Goal: Task Accomplishment & Management: Use online tool/utility

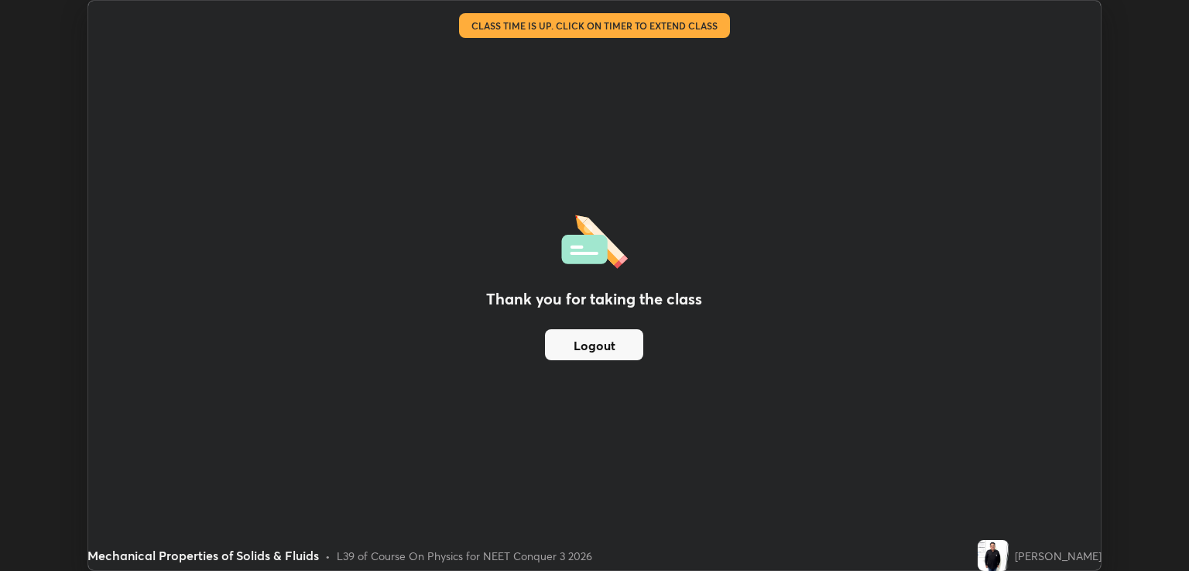
scroll to position [571, 1189]
click at [623, 352] on button "Logout" at bounding box center [594, 344] width 98 height 31
click at [612, 345] on button "Logout" at bounding box center [594, 344] width 98 height 31
click at [610, 335] on button "Logout" at bounding box center [594, 344] width 98 height 31
click at [623, 346] on button "Logout" at bounding box center [594, 344] width 98 height 31
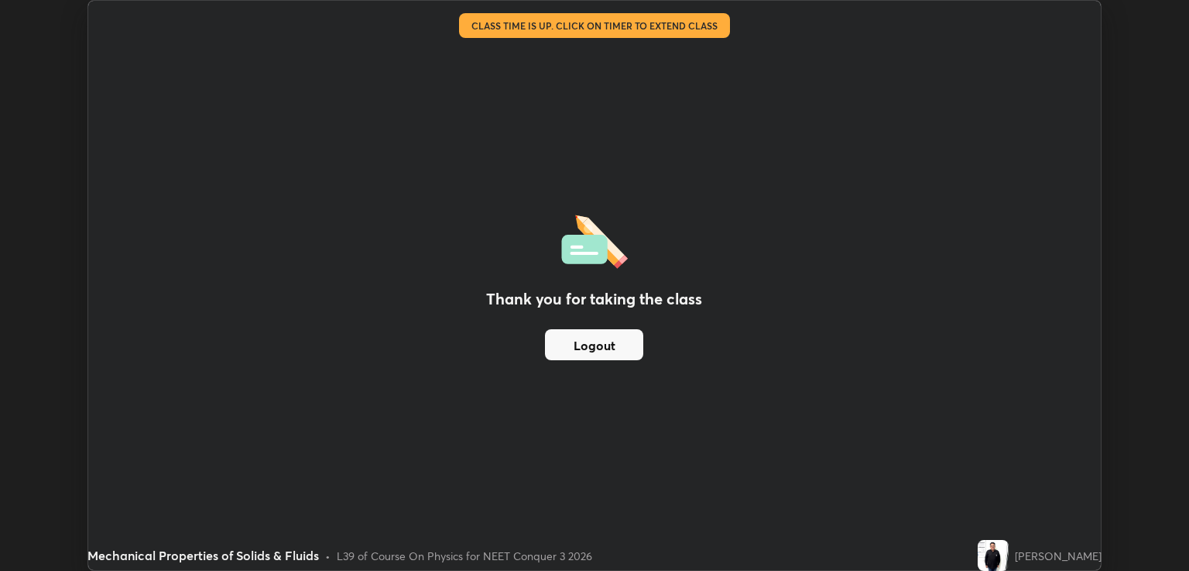
click at [632, 345] on button "Logout" at bounding box center [594, 344] width 98 height 31
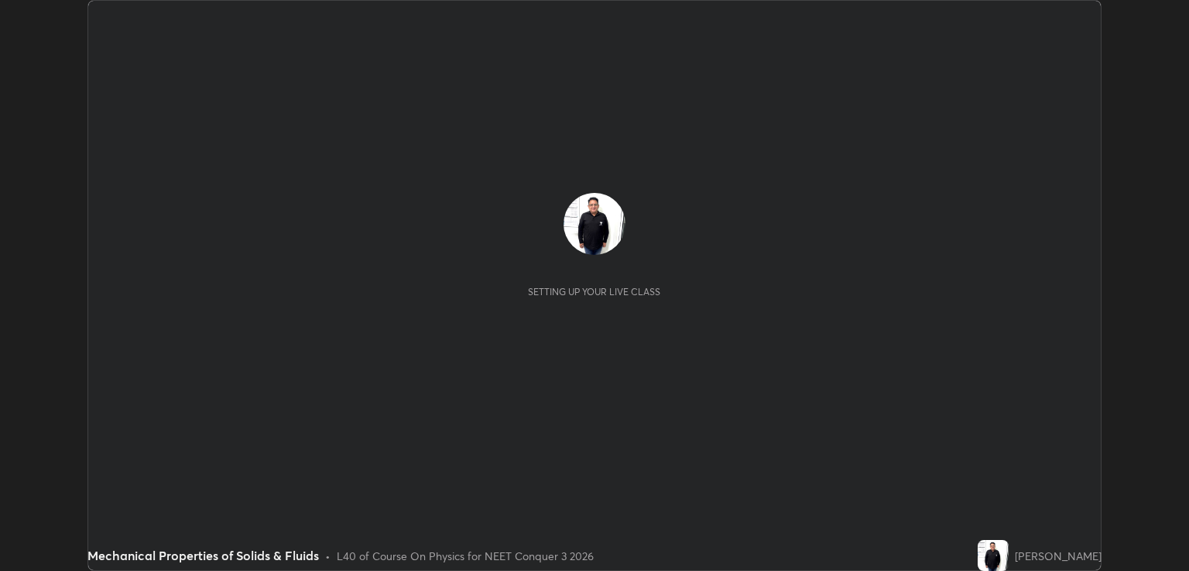
scroll to position [571, 1189]
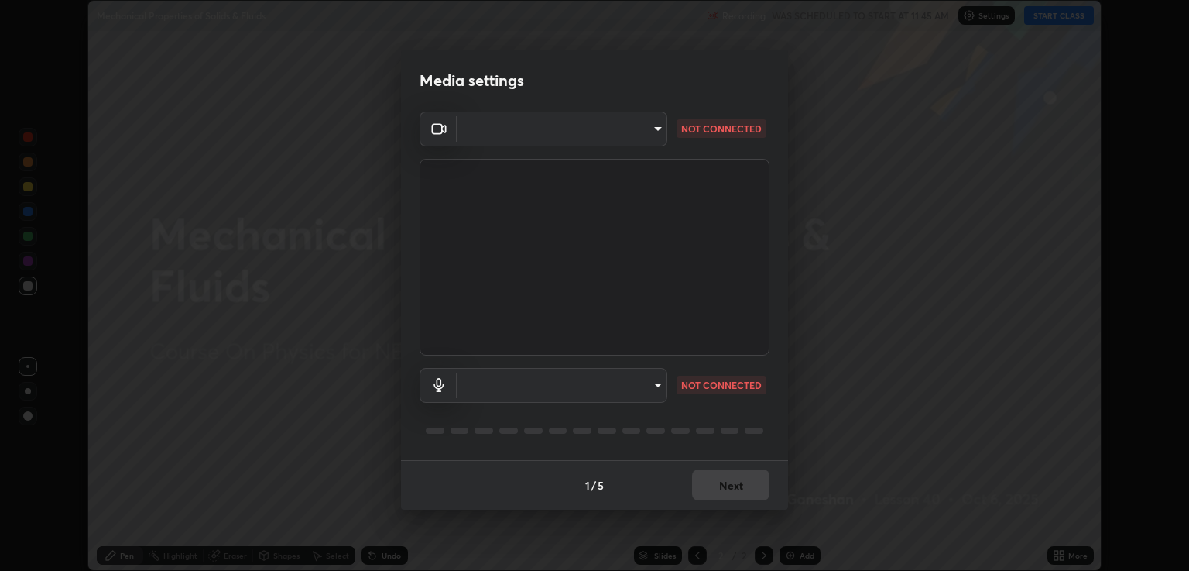
type input "40843d98562d9f5d3eedaa6b65eb6b7acee7651b253b4360fa7262c70a609c07"
type input "c328de03916d3032704ba0a2bbeab6993d2f57c1de640bd94cb1a66c1c9be3e9"
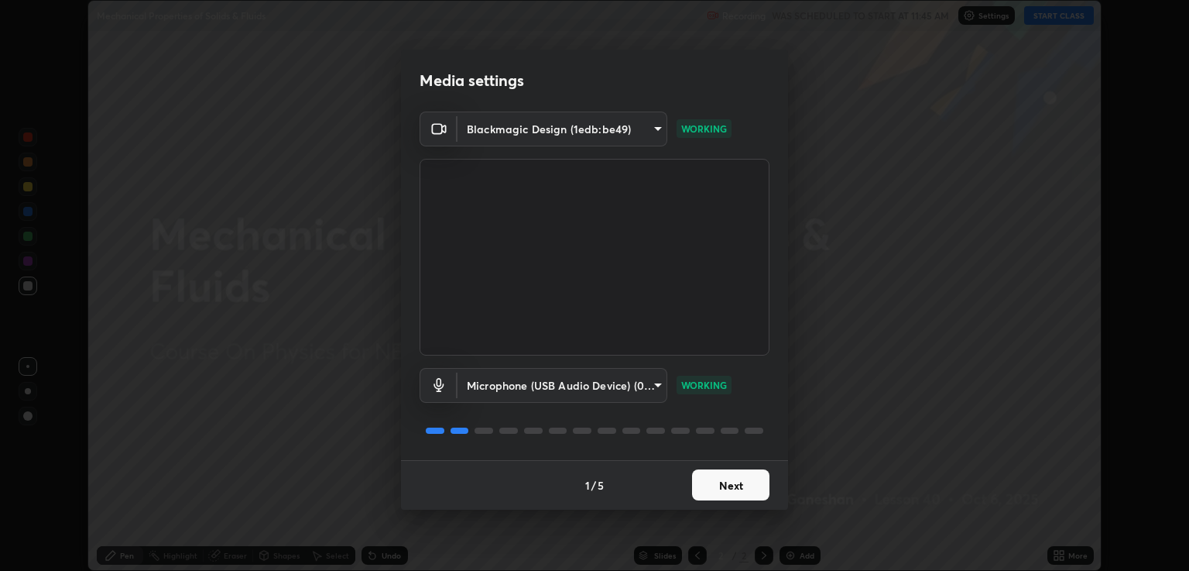
click at [726, 489] on button "Next" at bounding box center [730, 484] width 77 height 31
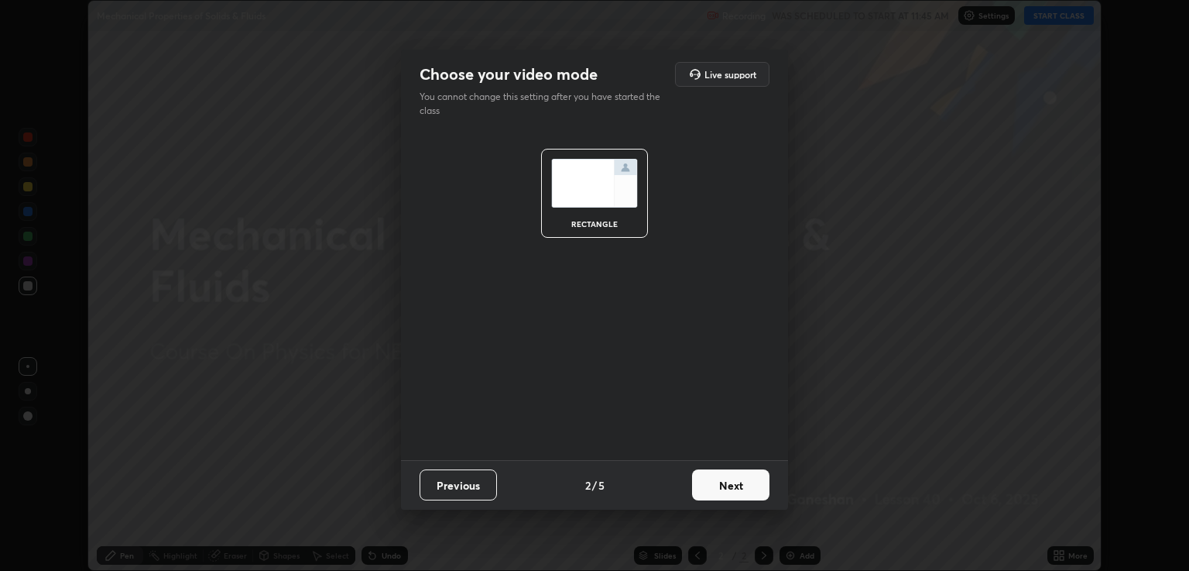
click at [729, 489] on button "Next" at bounding box center [730, 484] width 77 height 31
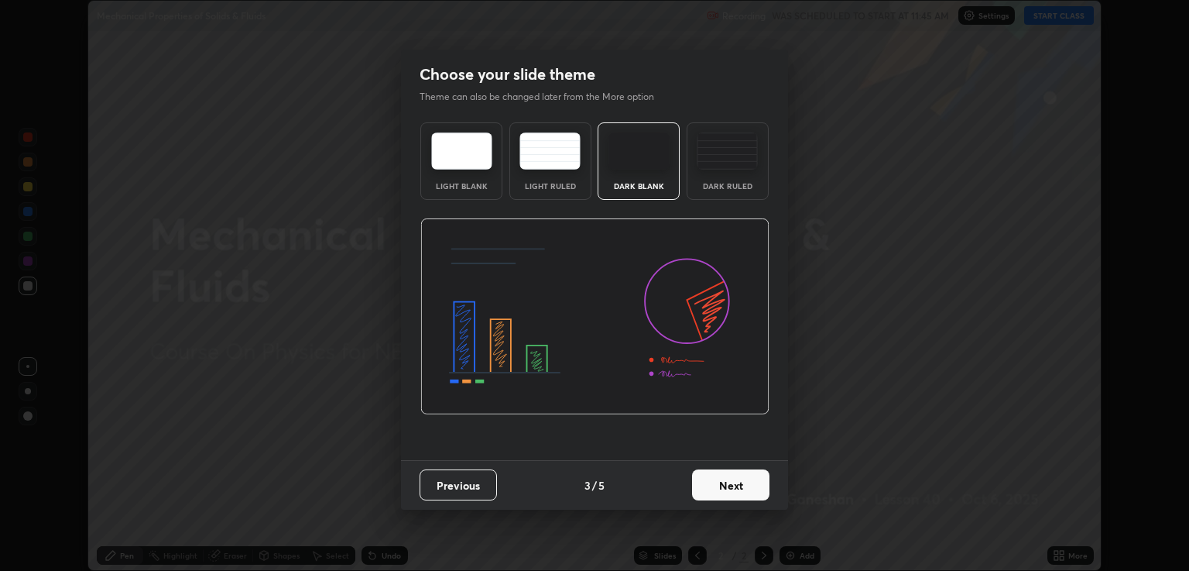
click at [729, 489] on button "Next" at bounding box center [730, 484] width 77 height 31
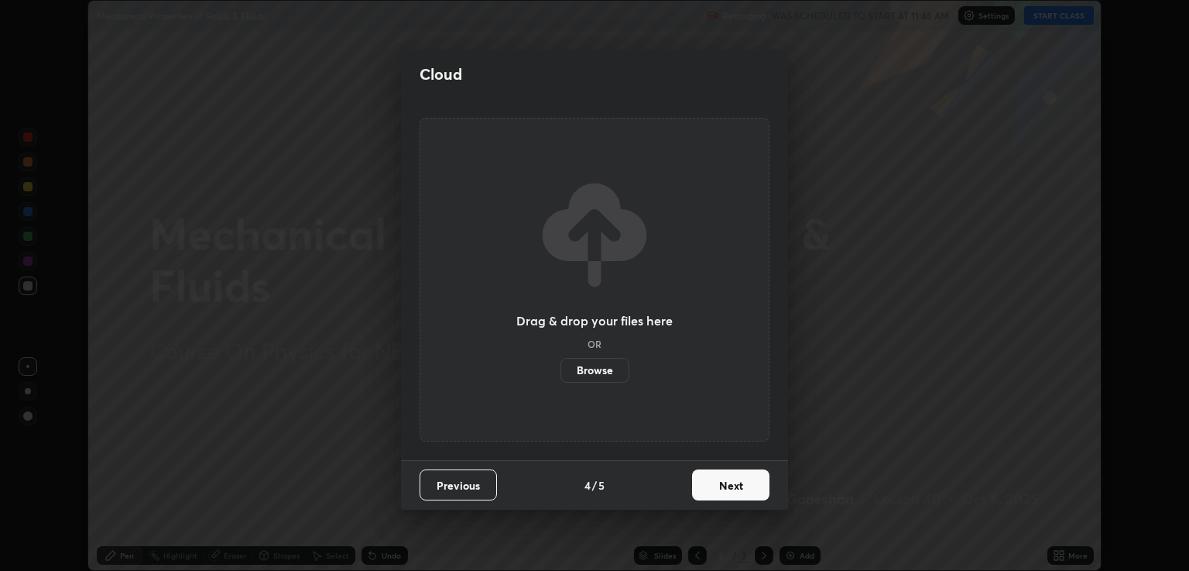
click at [730, 488] on button "Next" at bounding box center [730, 484] width 77 height 31
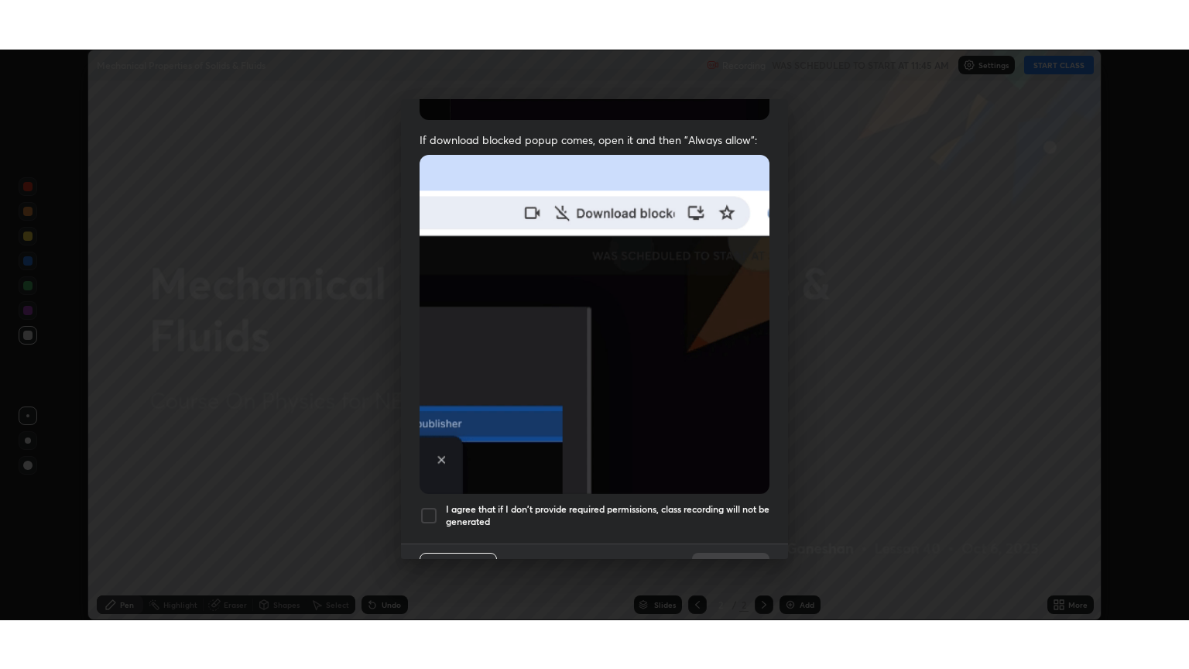
scroll to position [314, 0]
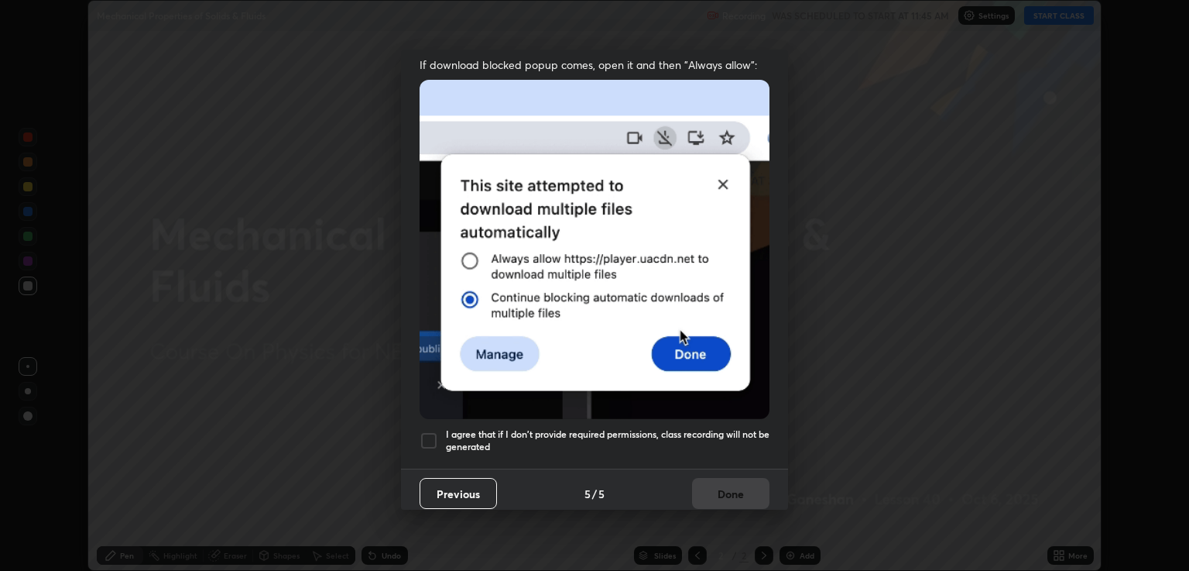
click at [431, 431] on div at bounding box center [429, 440] width 19 height 19
click at [729, 487] on button "Done" at bounding box center [730, 493] width 77 height 31
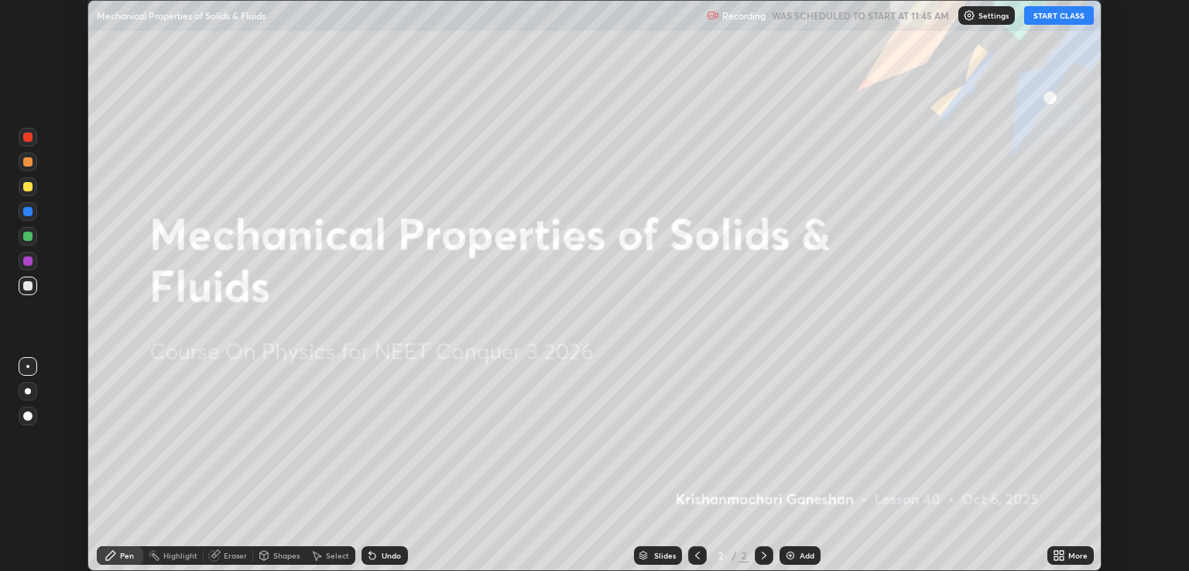
click at [1055, 16] on button "START CLASS" at bounding box center [1060, 15] width 70 height 19
click at [801, 556] on div "Add" at bounding box center [807, 555] width 15 height 8
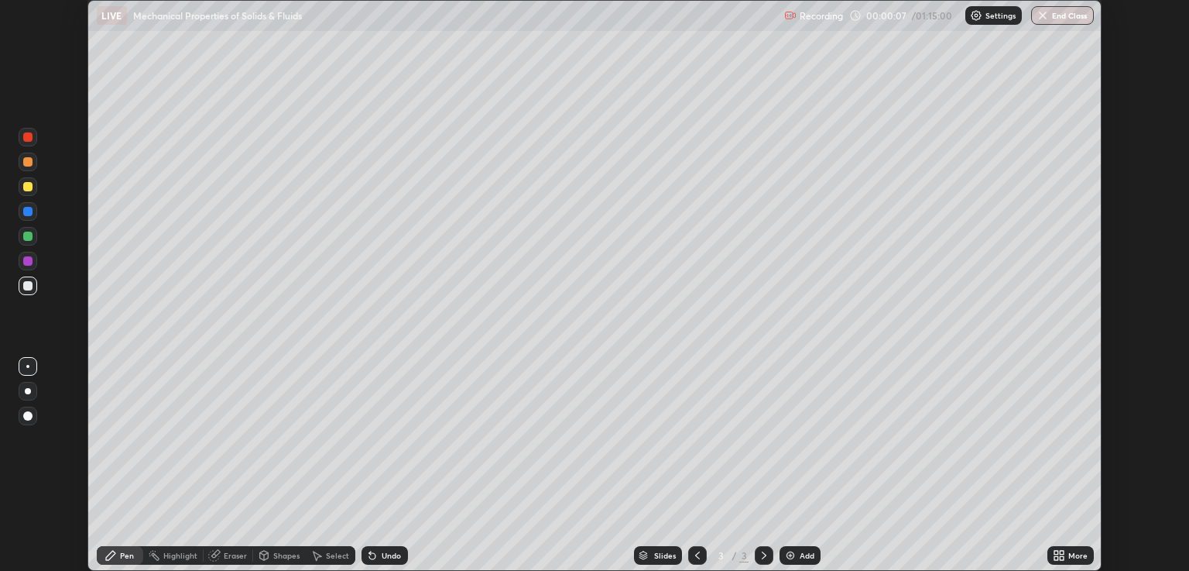
click at [1062, 558] on icon at bounding box center [1062, 558] width 4 height 4
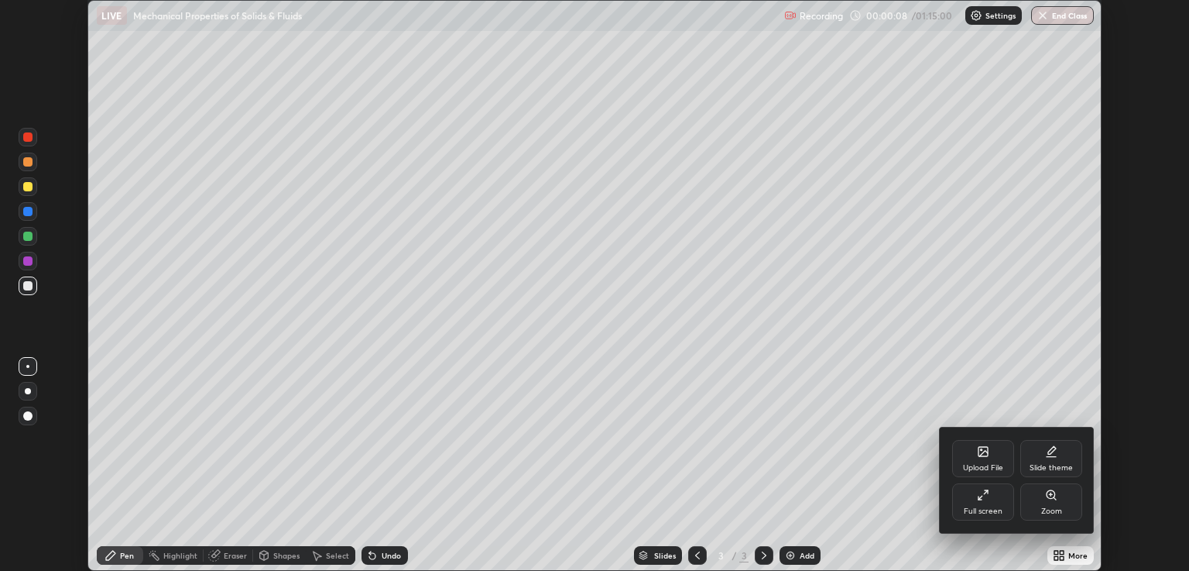
click at [982, 498] on icon at bounding box center [983, 495] width 12 height 12
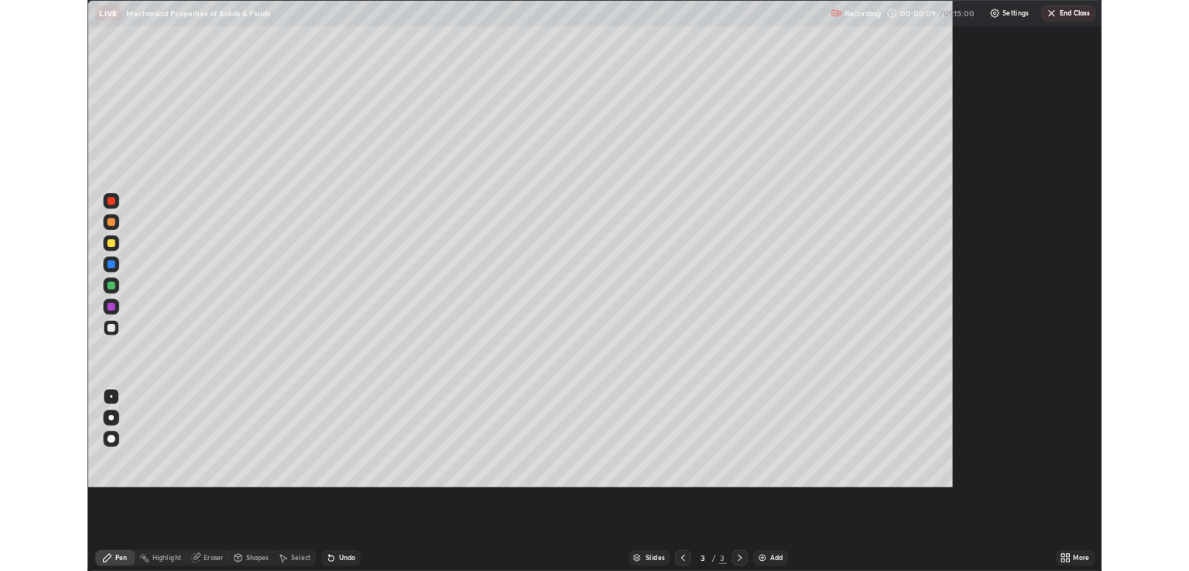
scroll to position [669, 1189]
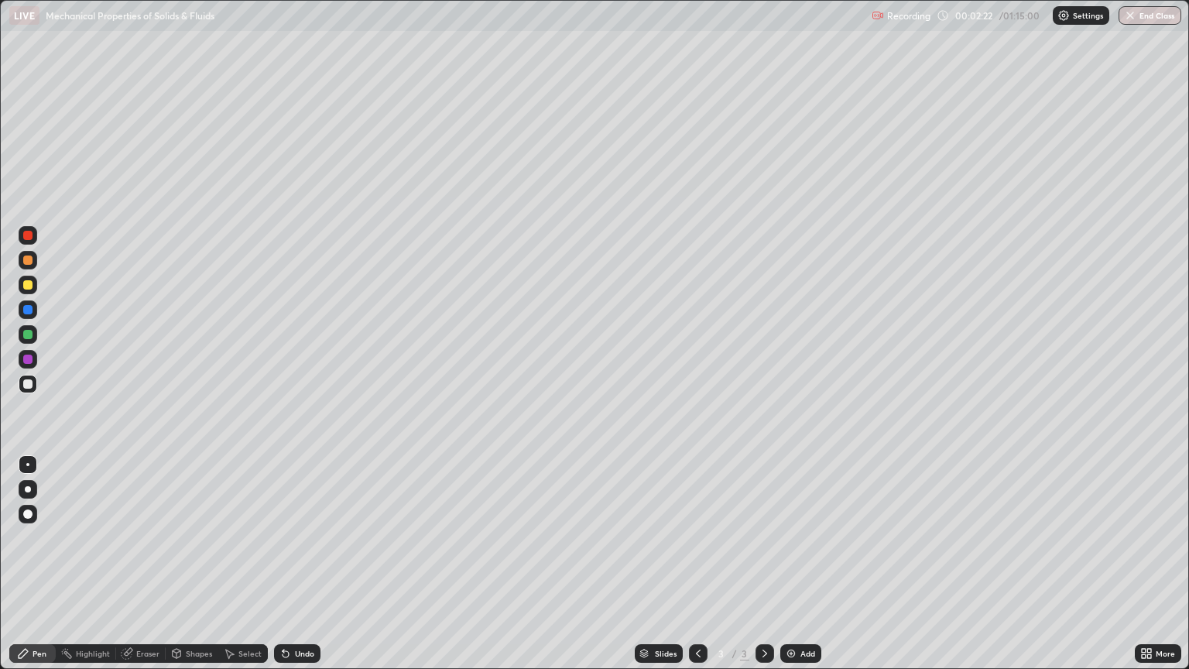
click at [26, 291] on div at bounding box center [28, 285] width 19 height 19
click at [143, 570] on div "Eraser" at bounding box center [147, 654] width 23 height 8
click at [44, 570] on div "Pen" at bounding box center [40, 654] width 14 height 8
click at [146, 570] on div "Eraser" at bounding box center [147, 654] width 23 height 8
click at [48, 570] on div "Pen" at bounding box center [32, 653] width 46 height 19
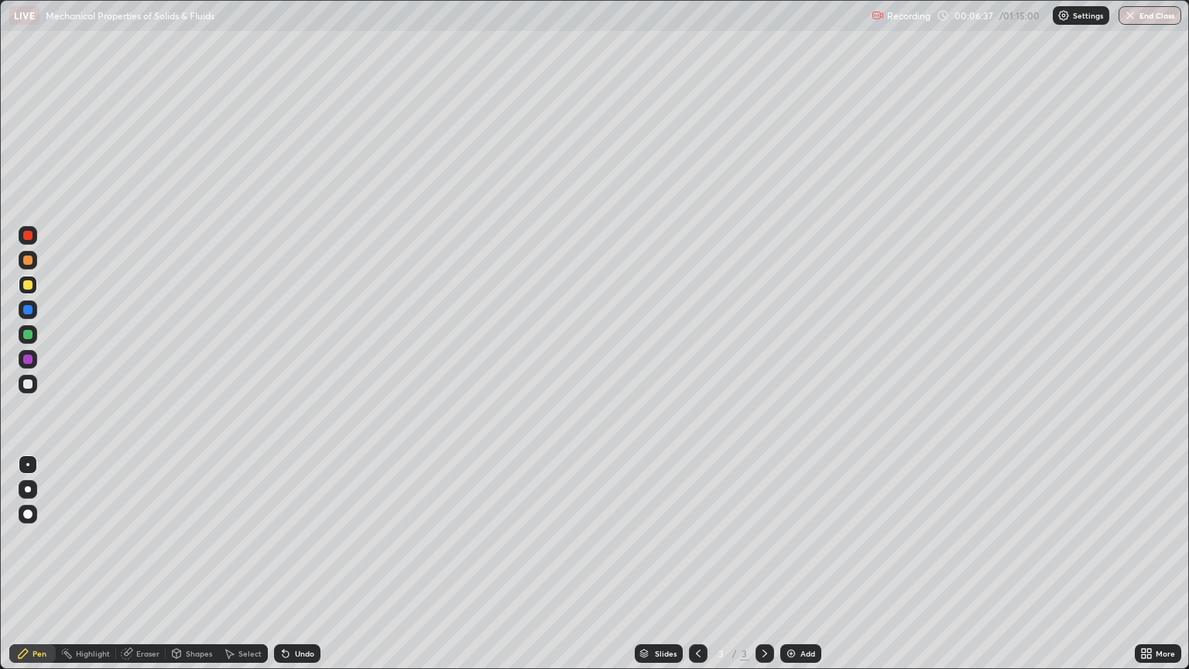
click at [28, 384] on div at bounding box center [27, 383] width 9 height 9
click at [140, 570] on div "Eraser" at bounding box center [147, 654] width 23 height 8
click at [46, 570] on div "Pen" at bounding box center [32, 653] width 46 height 19
click at [151, 570] on div "Eraser" at bounding box center [147, 654] width 23 height 8
click at [51, 570] on div "Pen" at bounding box center [32, 653] width 46 height 19
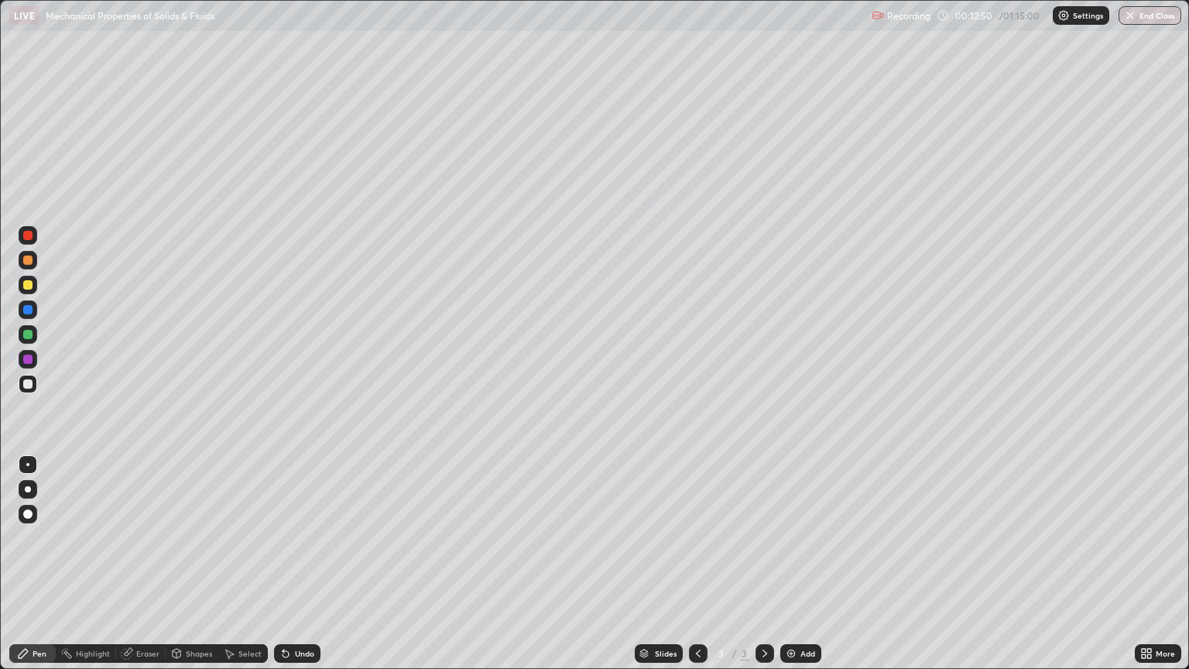
click at [789, 570] on img at bounding box center [791, 653] width 12 height 12
click at [144, 570] on div "Eraser" at bounding box center [147, 654] width 23 height 8
click at [43, 570] on div "Pen" at bounding box center [40, 654] width 14 height 8
click at [197, 570] on div "Shapes" at bounding box center [199, 654] width 26 height 8
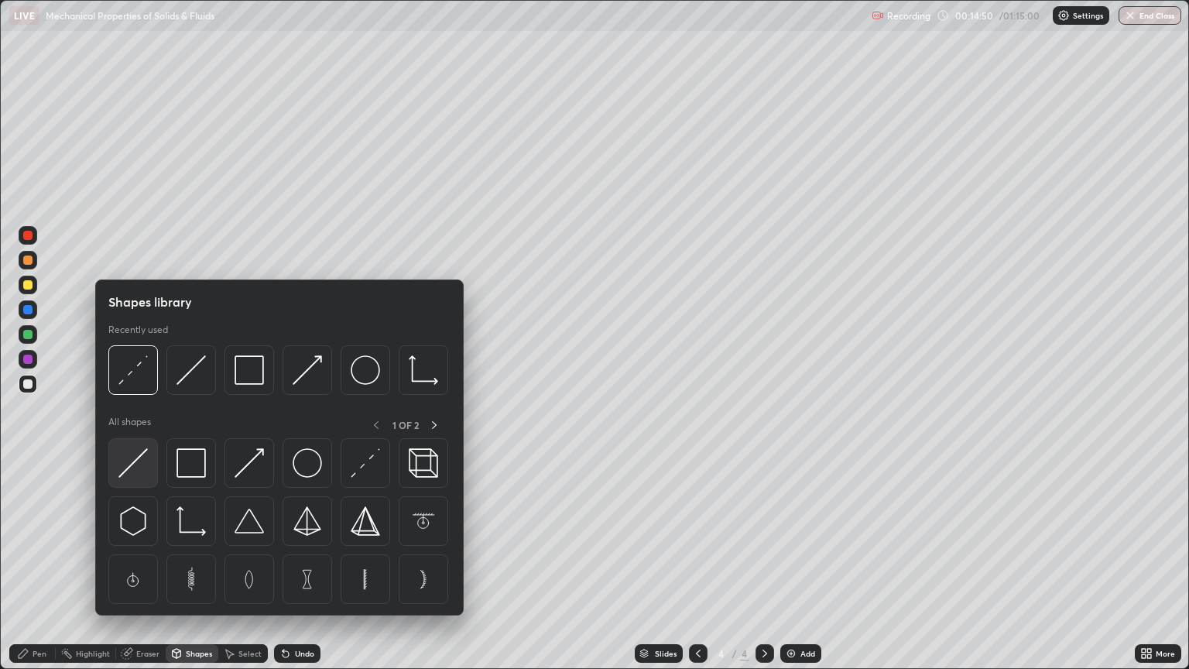
click at [134, 460] on img at bounding box center [132, 462] width 29 height 29
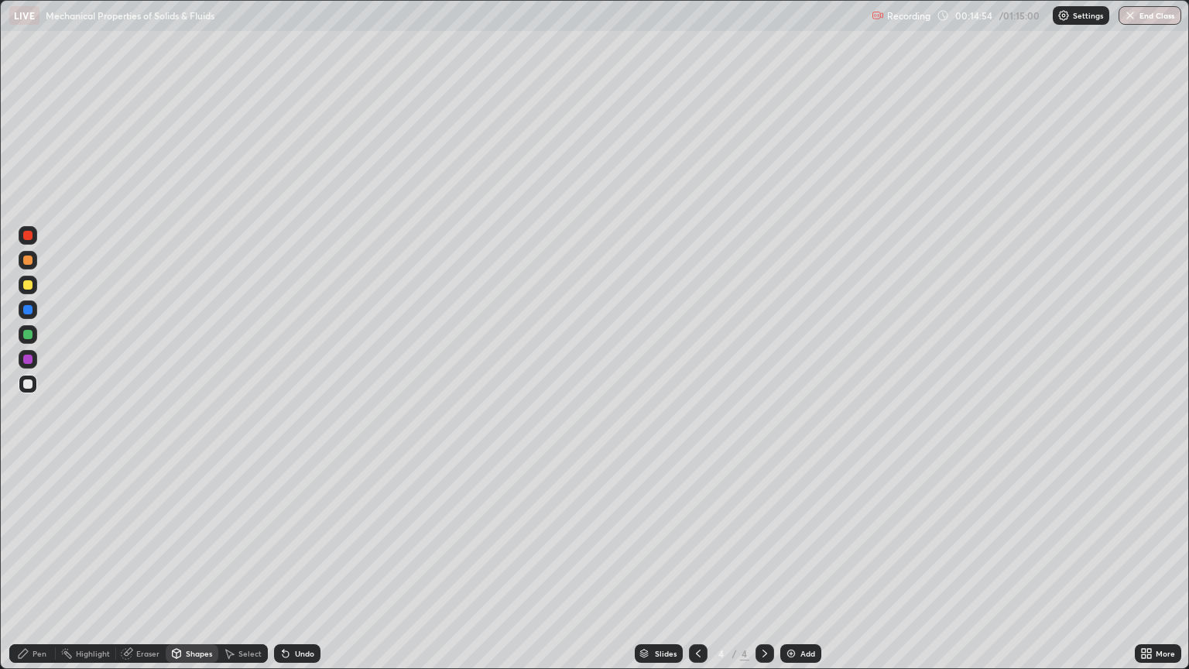
click at [46, 570] on div "Pen" at bounding box center [40, 654] width 14 height 8
click at [194, 570] on div "Shapes" at bounding box center [199, 654] width 26 height 8
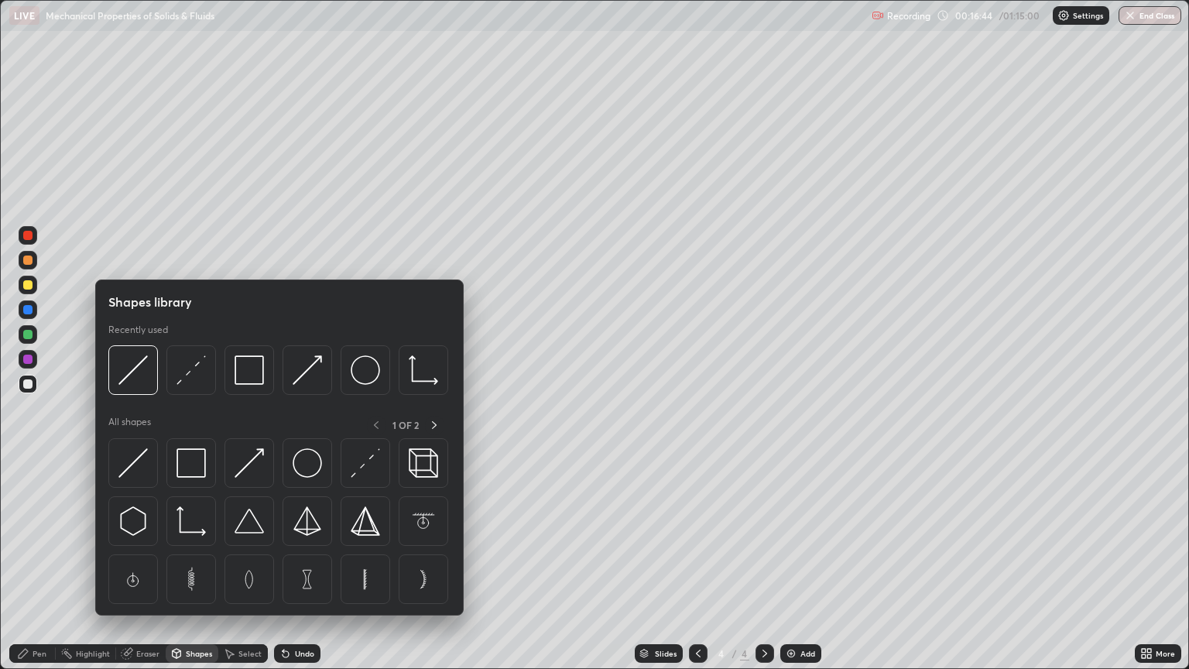
click at [140, 570] on div "Eraser" at bounding box center [147, 654] width 23 height 8
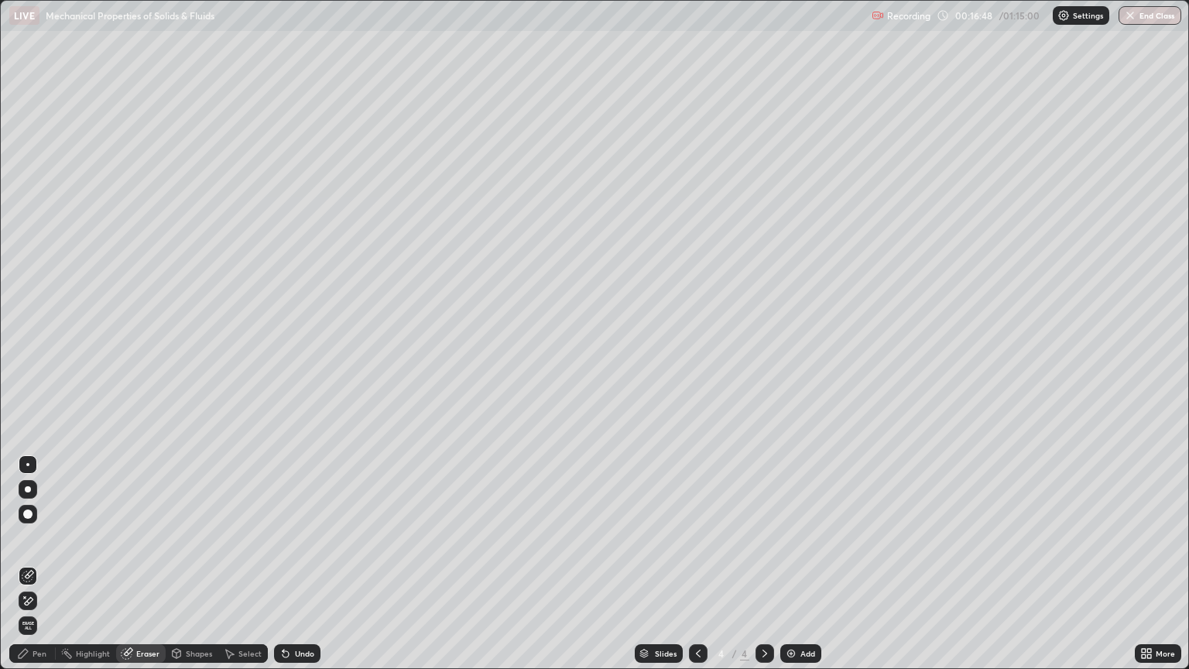
click at [39, 570] on div "Pen" at bounding box center [40, 654] width 14 height 8
click at [32, 288] on div at bounding box center [27, 284] width 9 height 9
click at [139, 570] on div "Eraser" at bounding box center [147, 654] width 23 height 8
click at [34, 570] on div "Pen" at bounding box center [40, 654] width 14 height 8
click at [142, 570] on div "Eraser" at bounding box center [147, 654] width 23 height 8
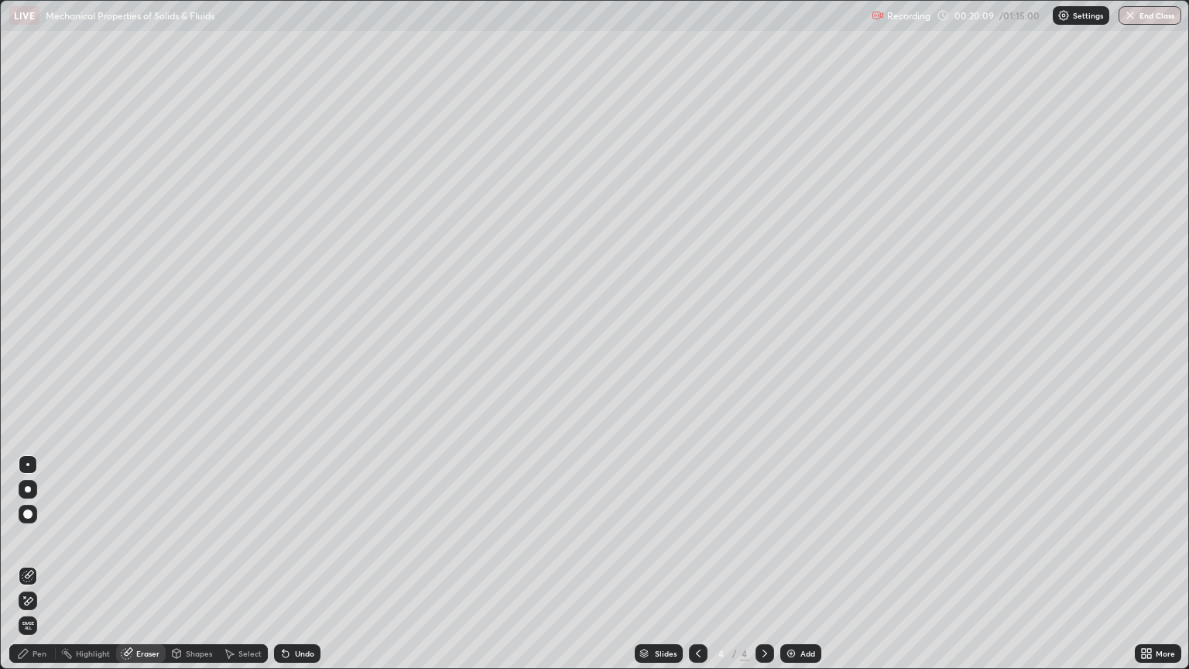
click at [84, 570] on div "Highlight" at bounding box center [93, 654] width 34 height 8
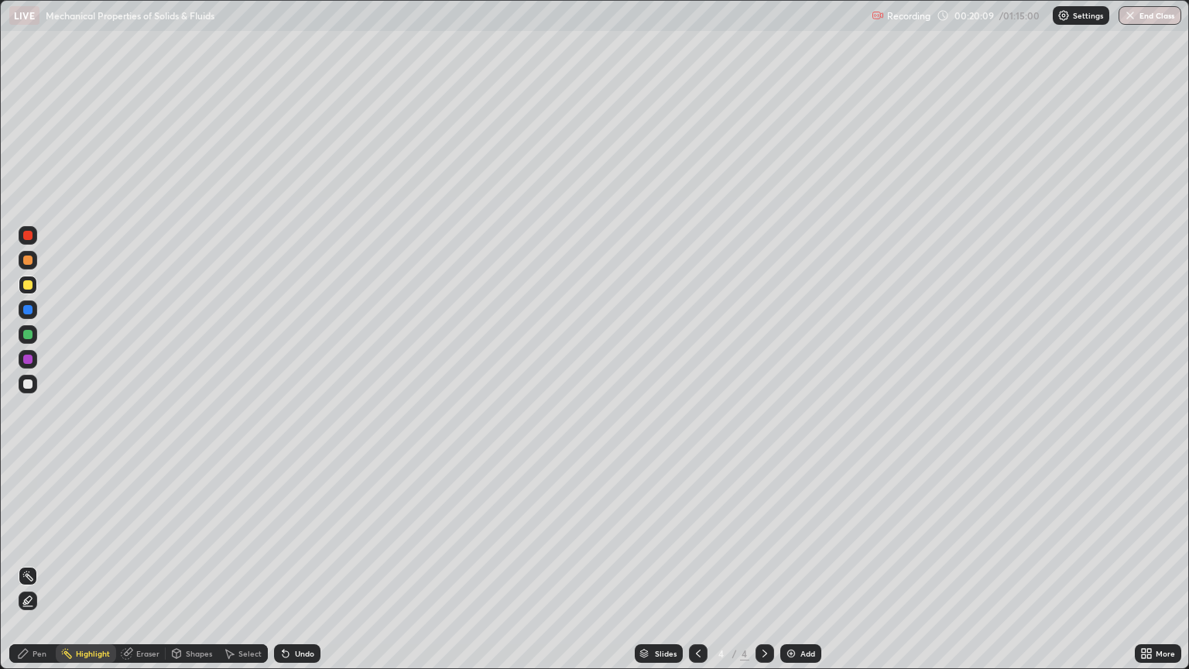
click at [40, 570] on div "Pen" at bounding box center [40, 654] width 14 height 8
click at [785, 570] on img at bounding box center [791, 653] width 12 height 12
click at [27, 384] on div at bounding box center [27, 383] width 9 height 9
click at [144, 570] on div "Eraser" at bounding box center [147, 654] width 23 height 8
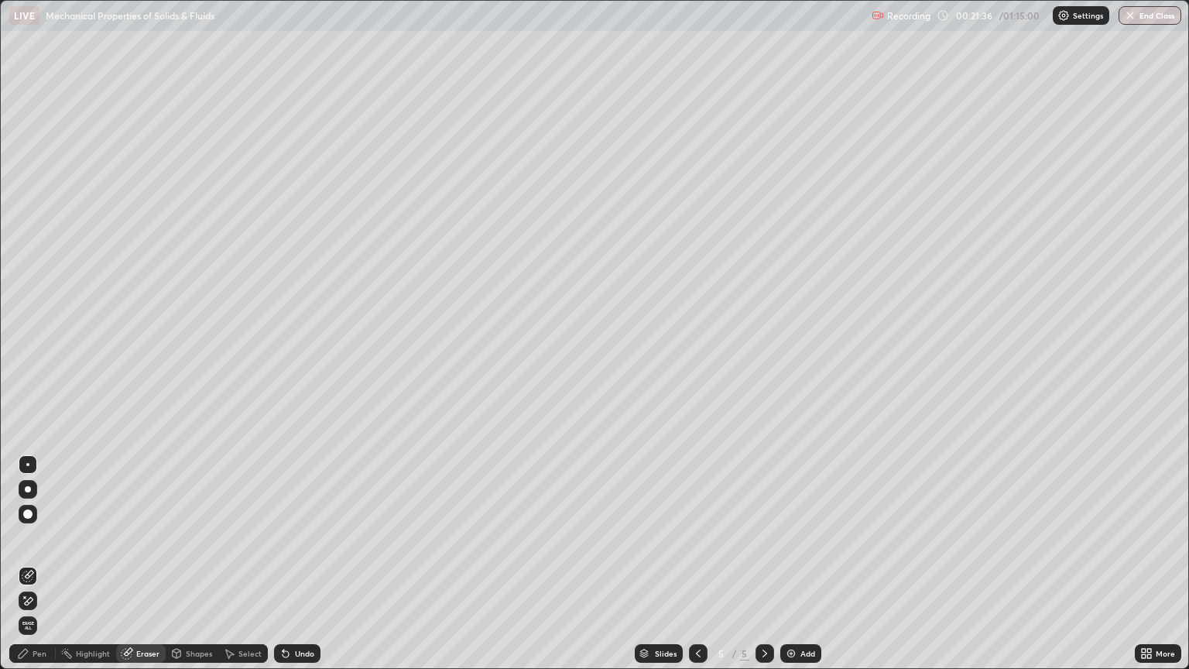
click at [46, 570] on div "Pen" at bounding box center [32, 653] width 46 height 19
click at [27, 285] on div at bounding box center [27, 284] width 9 height 9
click at [150, 570] on div "Eraser" at bounding box center [147, 654] width 23 height 8
click at [46, 570] on div "Pen" at bounding box center [32, 653] width 46 height 19
click at [11, 570] on div "Pen" at bounding box center [32, 653] width 46 height 19
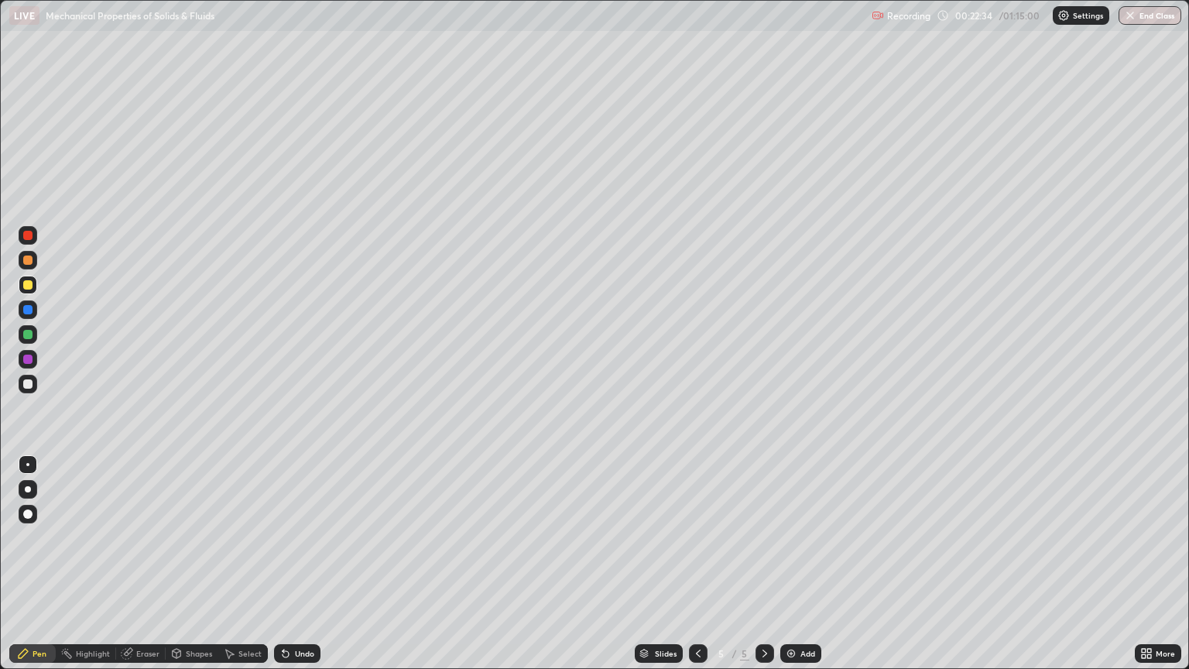
click at [39, 570] on div "Pen" at bounding box center [40, 654] width 14 height 8
click at [23, 384] on div at bounding box center [27, 383] width 9 height 9
click at [147, 570] on div "Eraser" at bounding box center [147, 654] width 23 height 8
click at [40, 570] on div "Pen" at bounding box center [40, 654] width 14 height 8
click at [788, 570] on img at bounding box center [791, 653] width 12 height 12
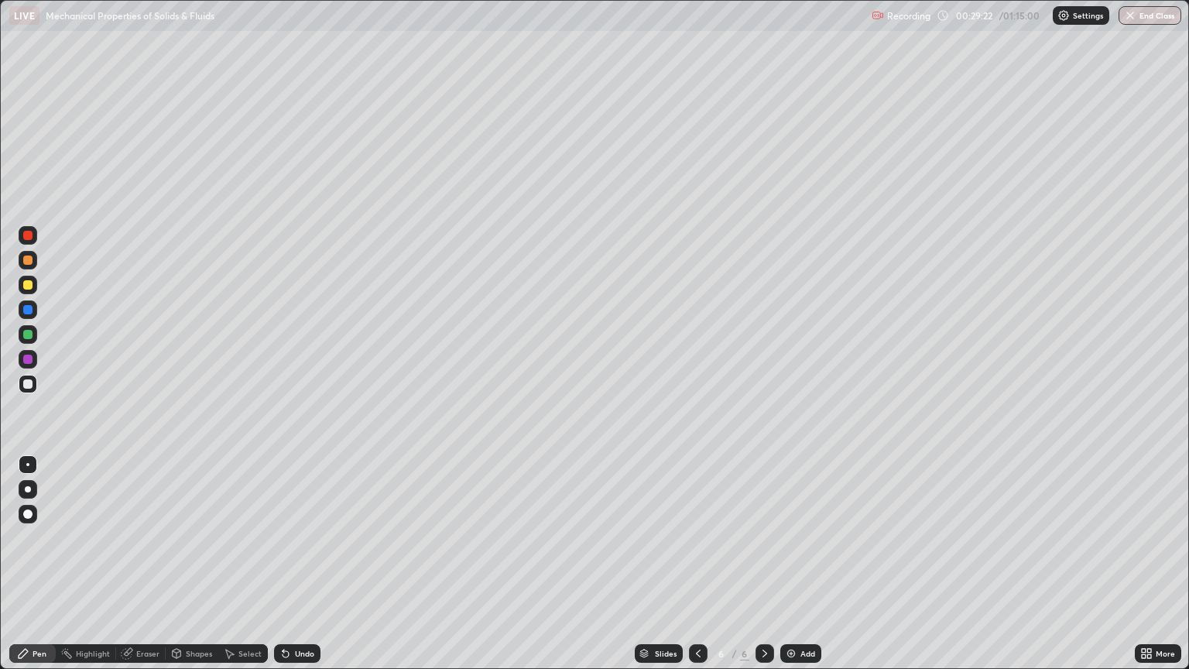
click at [26, 379] on div at bounding box center [27, 383] width 9 height 9
click at [191, 570] on div "Shapes" at bounding box center [199, 654] width 26 height 8
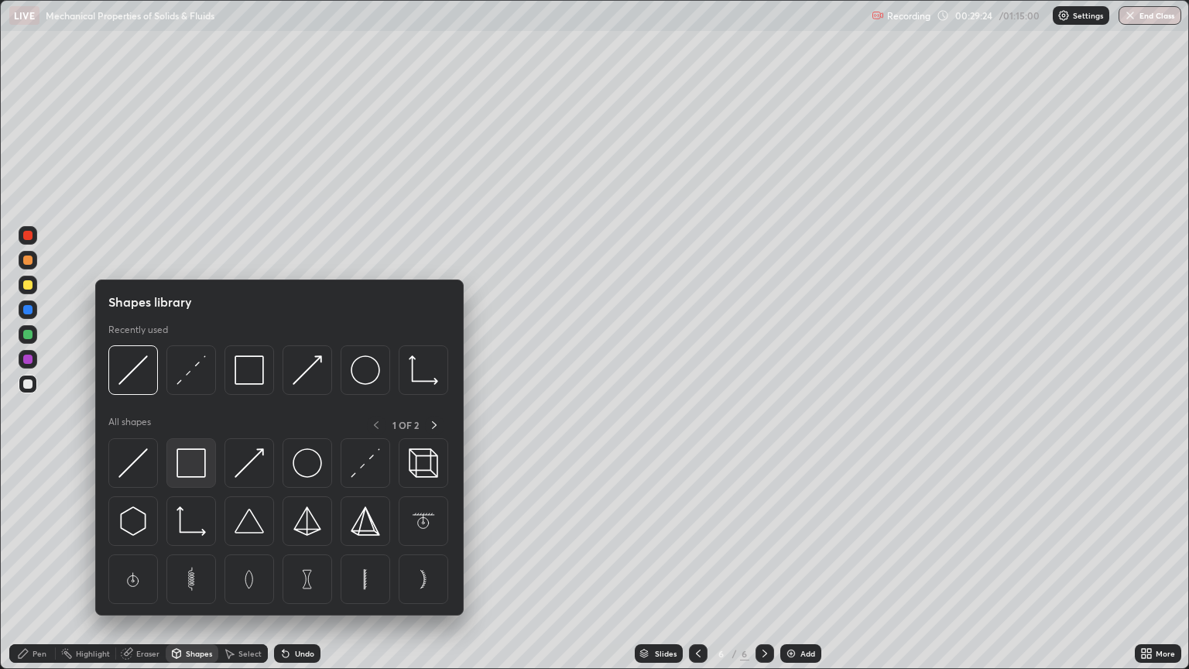
click at [188, 469] on img at bounding box center [191, 462] width 29 height 29
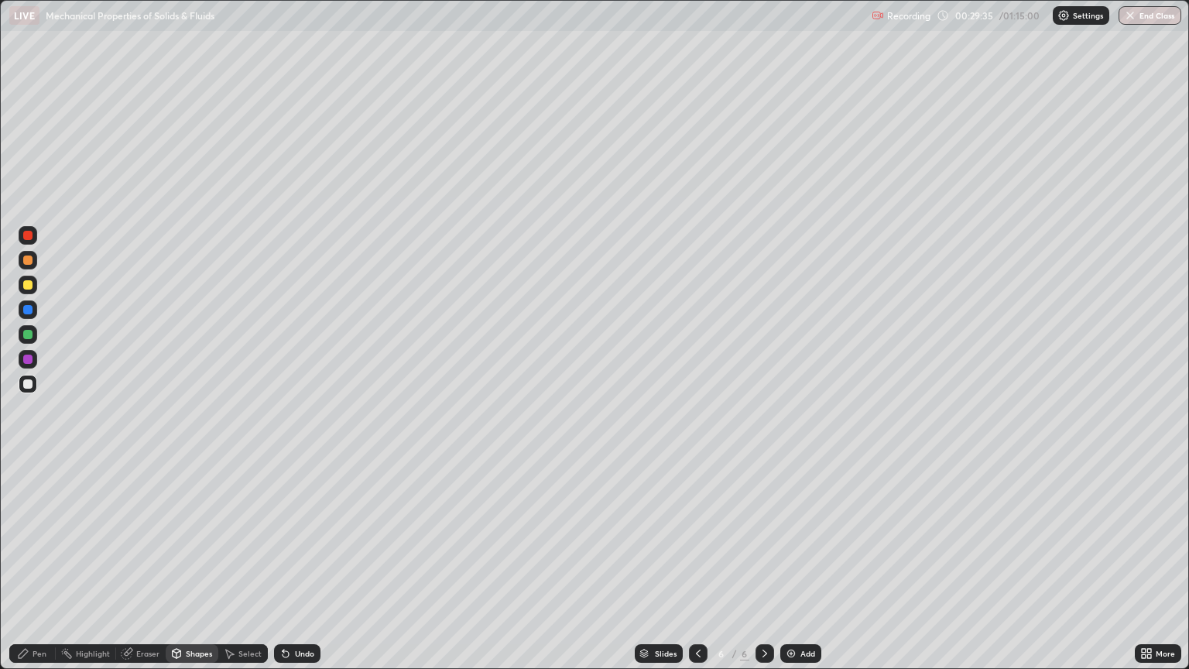
click at [149, 570] on div "Eraser" at bounding box center [147, 654] width 23 height 8
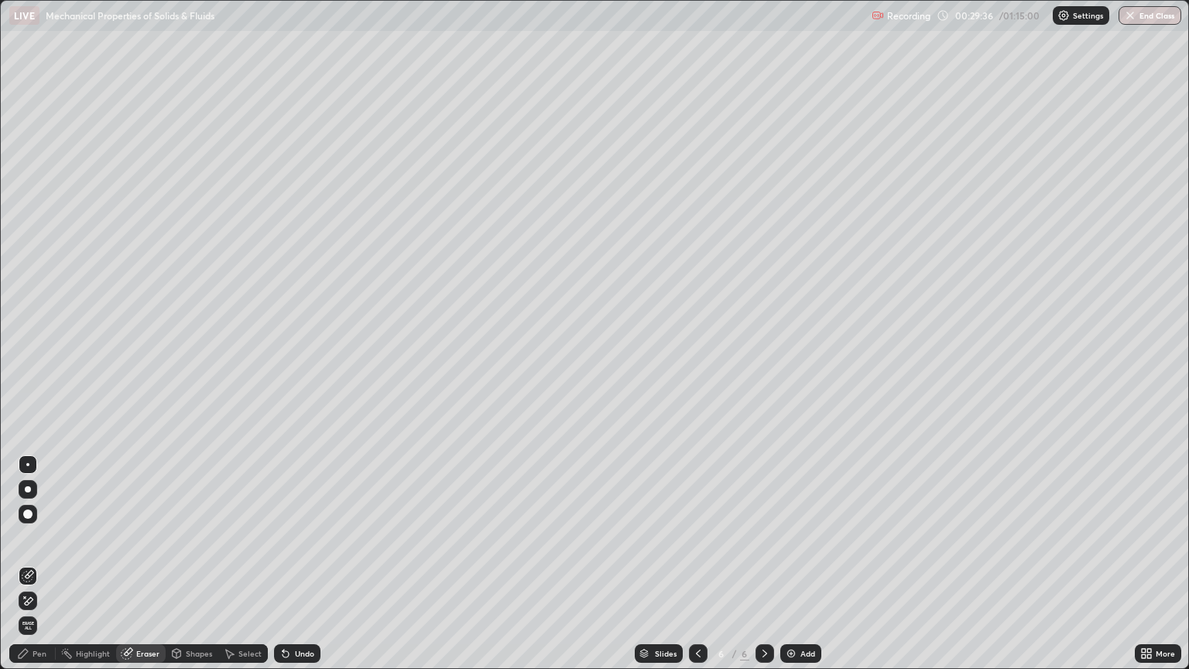
click at [91, 570] on div "Highlight" at bounding box center [93, 654] width 34 height 8
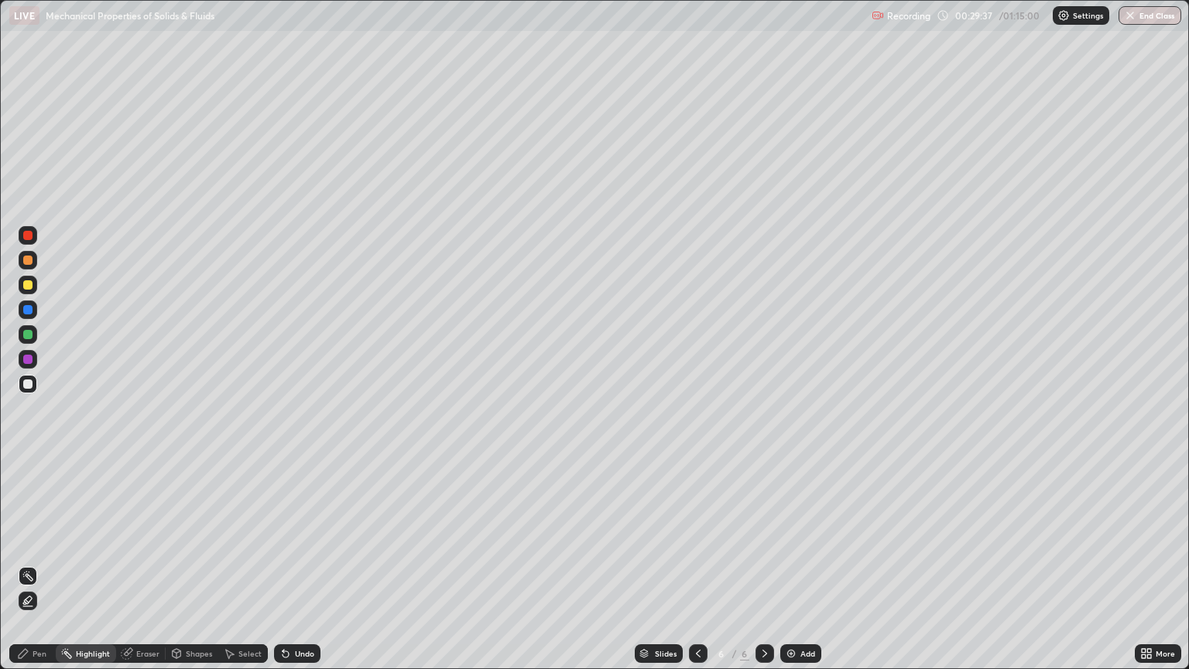
click at [45, 570] on div "Pen" at bounding box center [32, 653] width 46 height 19
click at [244, 570] on div "Select" at bounding box center [250, 654] width 23 height 8
click at [299, 570] on div "Undo" at bounding box center [304, 654] width 19 height 8
click at [189, 570] on div "Shapes" at bounding box center [199, 654] width 26 height 8
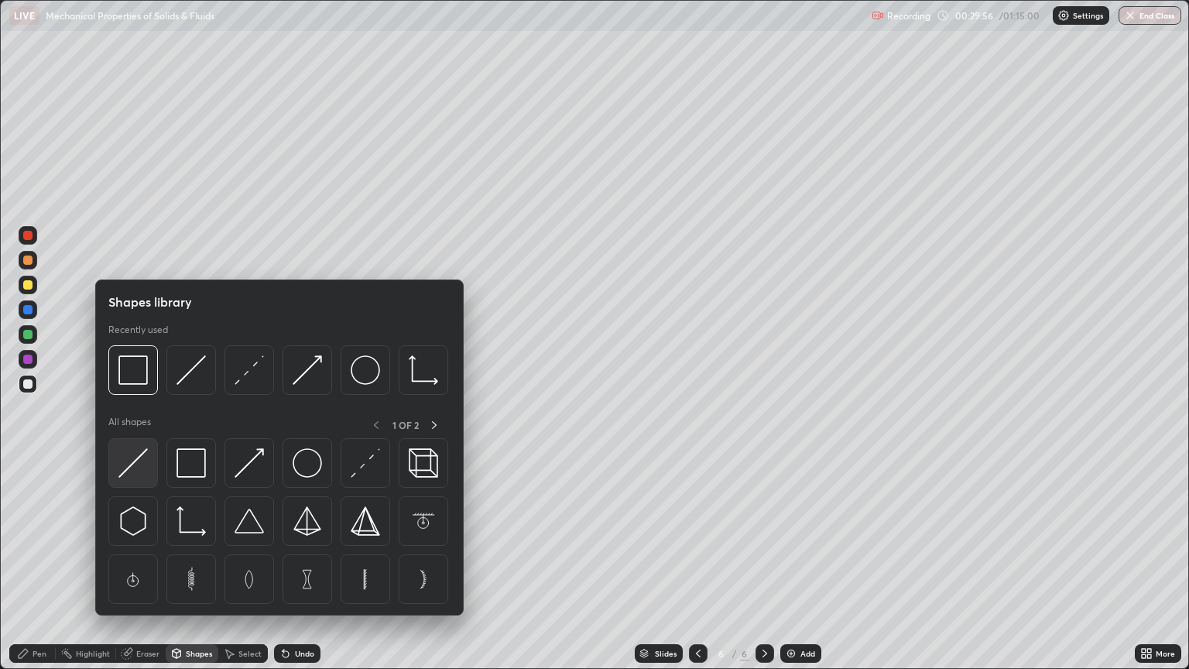
click at [135, 462] on img at bounding box center [132, 462] width 29 height 29
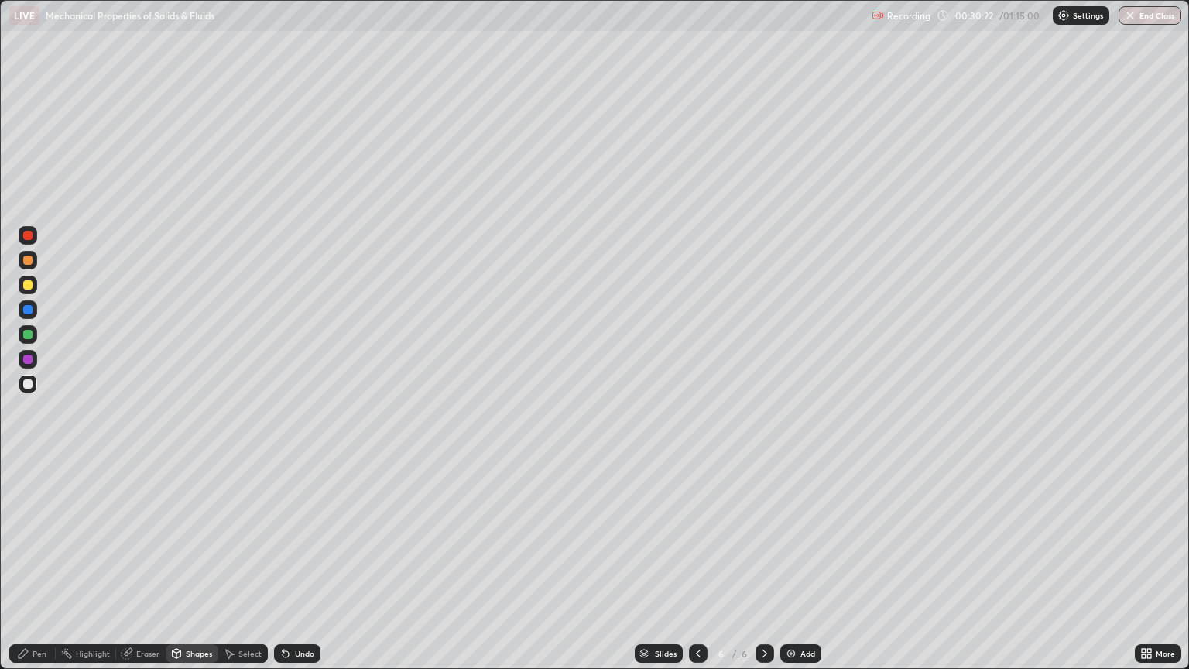
click at [28, 286] on div at bounding box center [27, 284] width 9 height 9
click at [36, 570] on div "Pen" at bounding box center [40, 654] width 14 height 8
click at [26, 383] on div at bounding box center [27, 383] width 9 height 9
click at [191, 570] on div "Shapes" at bounding box center [199, 654] width 26 height 8
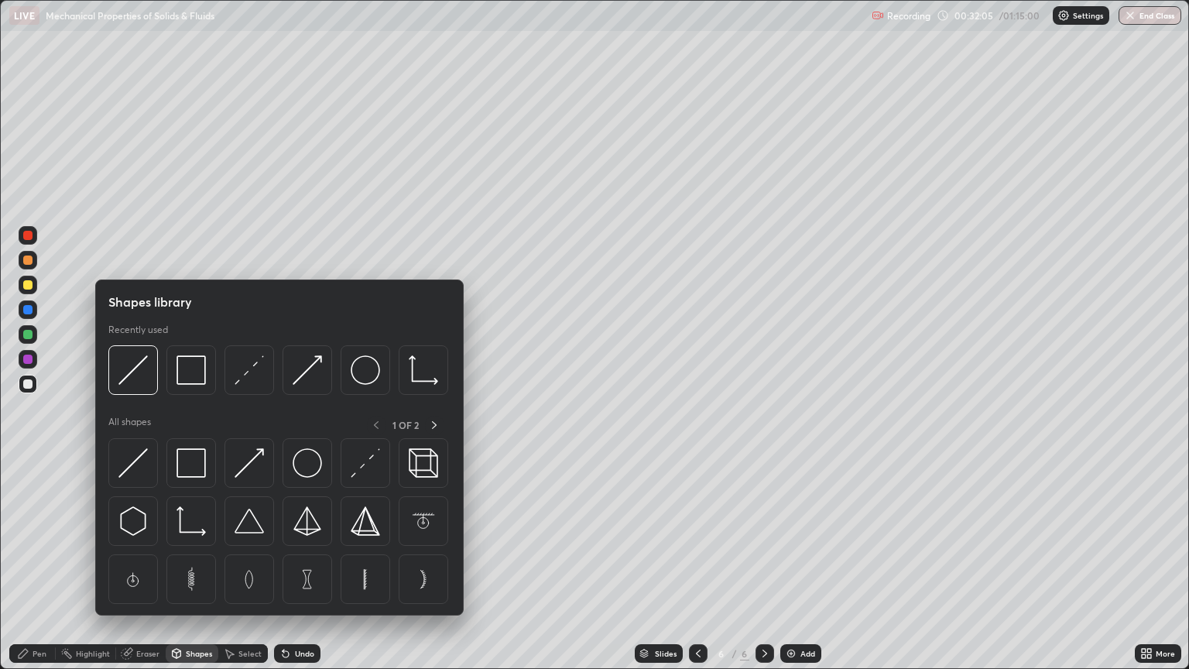
click at [146, 570] on div "Eraser" at bounding box center [147, 654] width 23 height 8
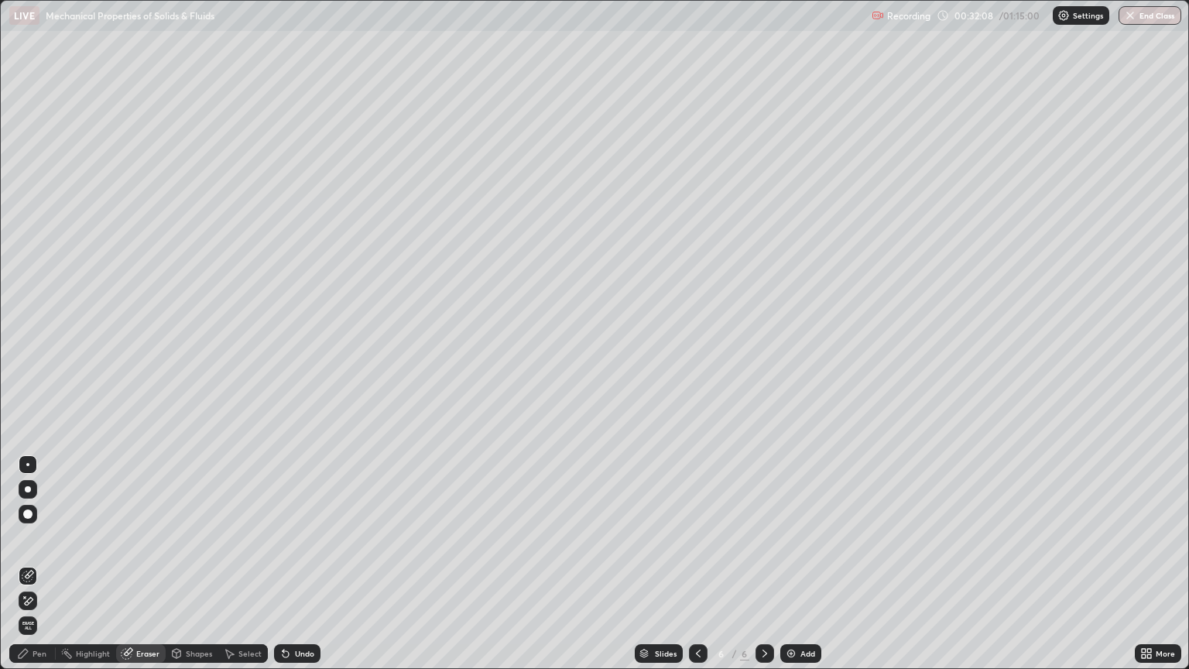
click at [85, 570] on div "Highlight" at bounding box center [93, 654] width 34 height 8
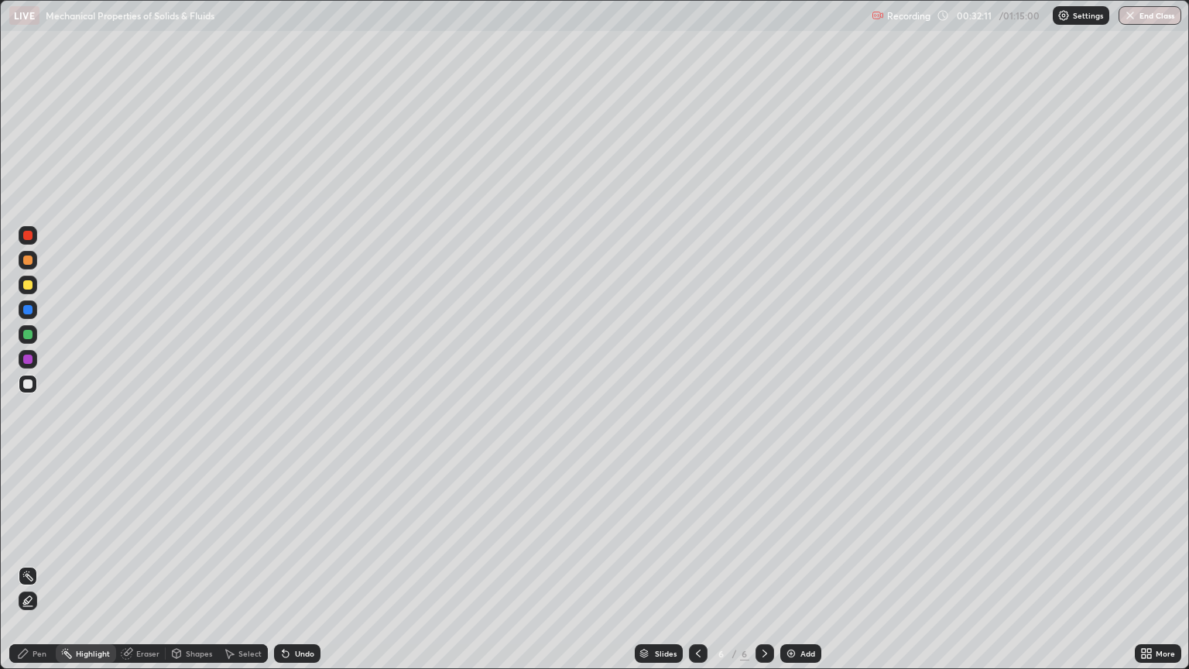
click at [34, 570] on div "Pen" at bounding box center [32, 653] width 46 height 19
click at [144, 570] on div "Eraser" at bounding box center [147, 654] width 23 height 8
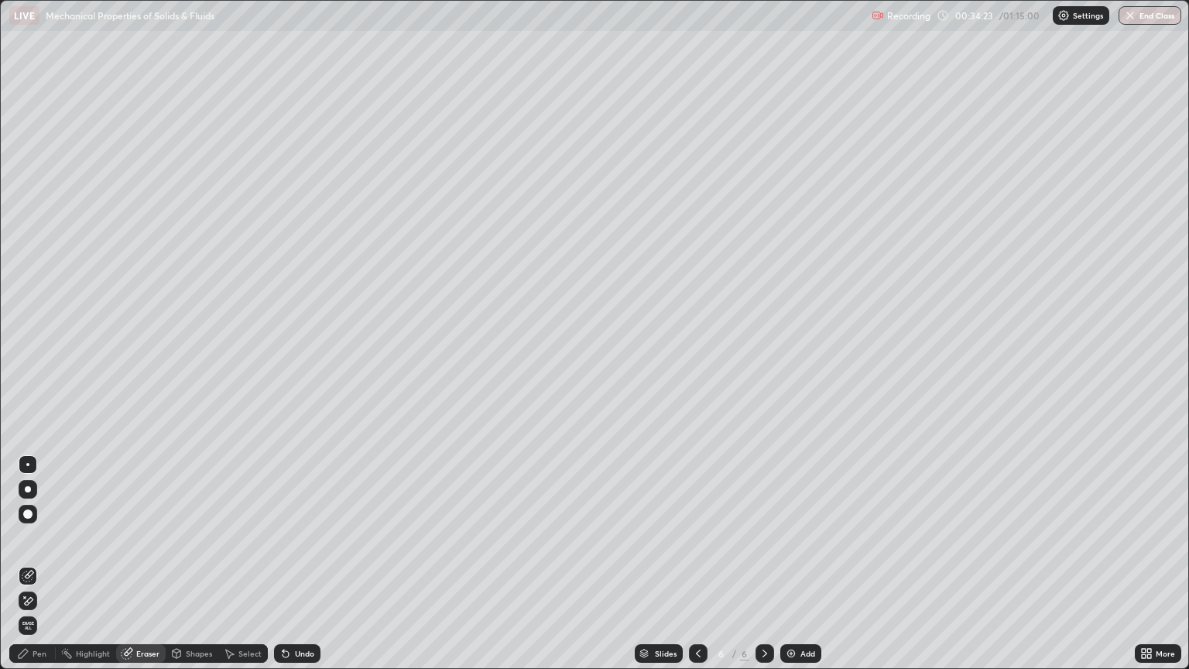
click at [46, 570] on div "Pen" at bounding box center [40, 654] width 14 height 8
click at [145, 570] on div "Eraser" at bounding box center [147, 654] width 23 height 8
click at [39, 570] on div "Pen" at bounding box center [40, 654] width 14 height 8
click at [145, 570] on div "Eraser" at bounding box center [147, 654] width 23 height 8
click at [84, 570] on div "Highlight" at bounding box center [93, 654] width 34 height 8
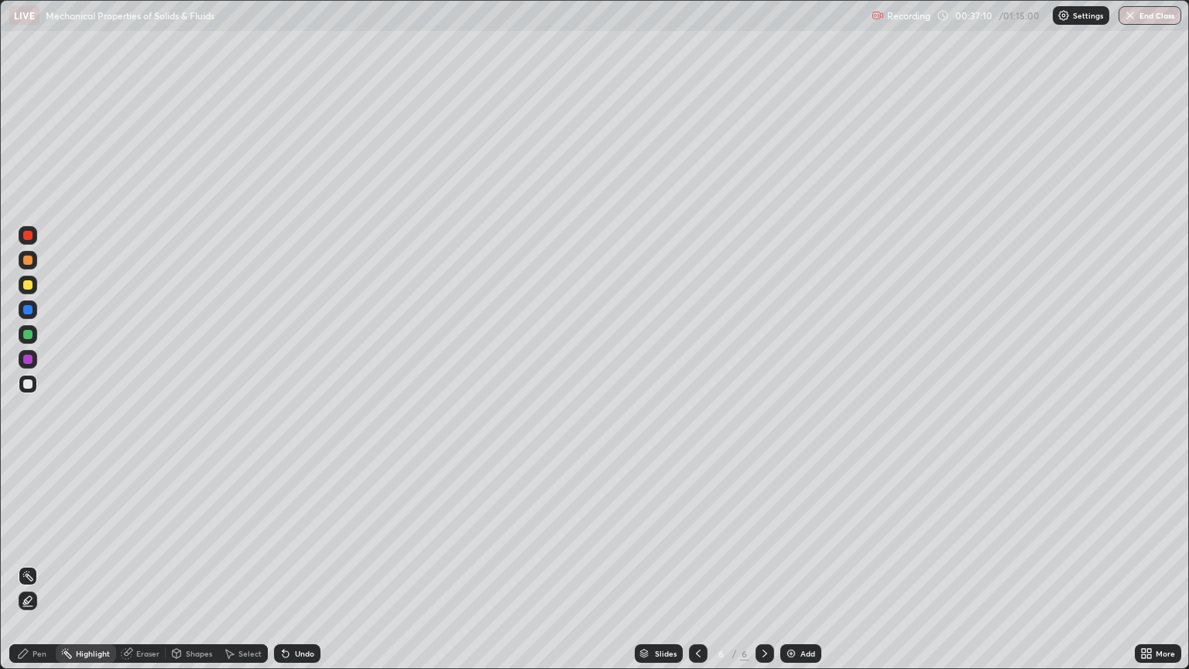
click at [45, 570] on div "Pen" at bounding box center [40, 654] width 14 height 8
click at [146, 570] on div "Eraser" at bounding box center [147, 654] width 23 height 8
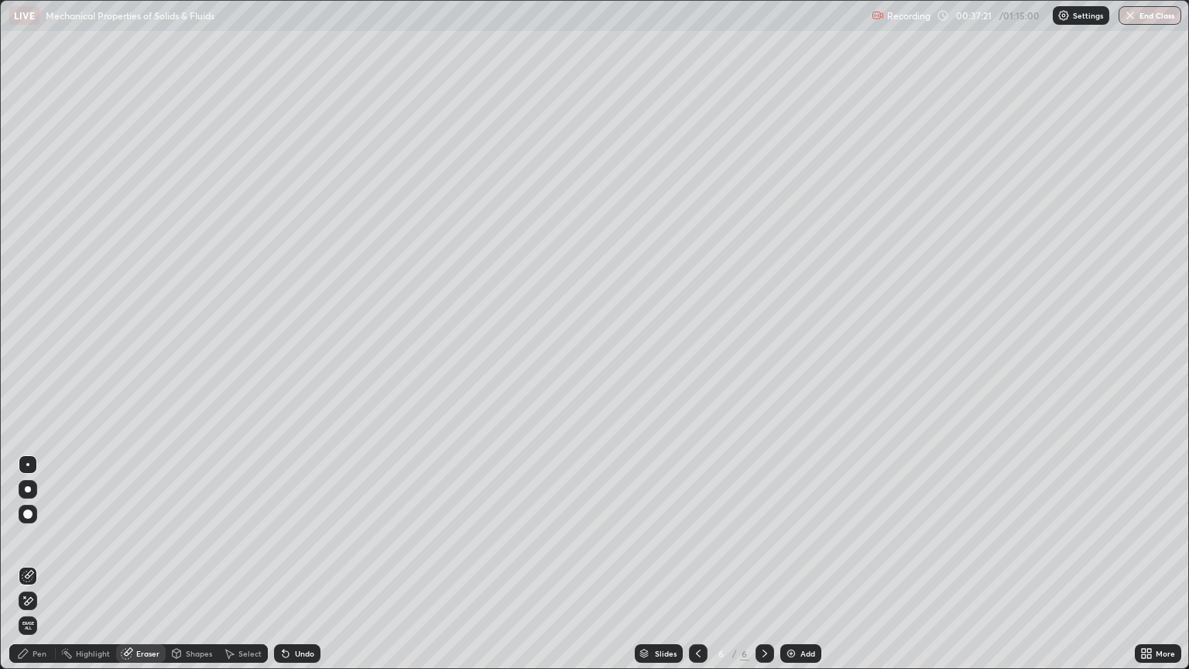
click at [37, 570] on div "Pen" at bounding box center [40, 654] width 14 height 8
click at [142, 570] on div "Eraser" at bounding box center [147, 654] width 23 height 8
click at [39, 570] on div "Pen" at bounding box center [40, 654] width 14 height 8
click at [788, 570] on img at bounding box center [791, 653] width 12 height 12
click at [28, 463] on div at bounding box center [27, 464] width 3 height 3
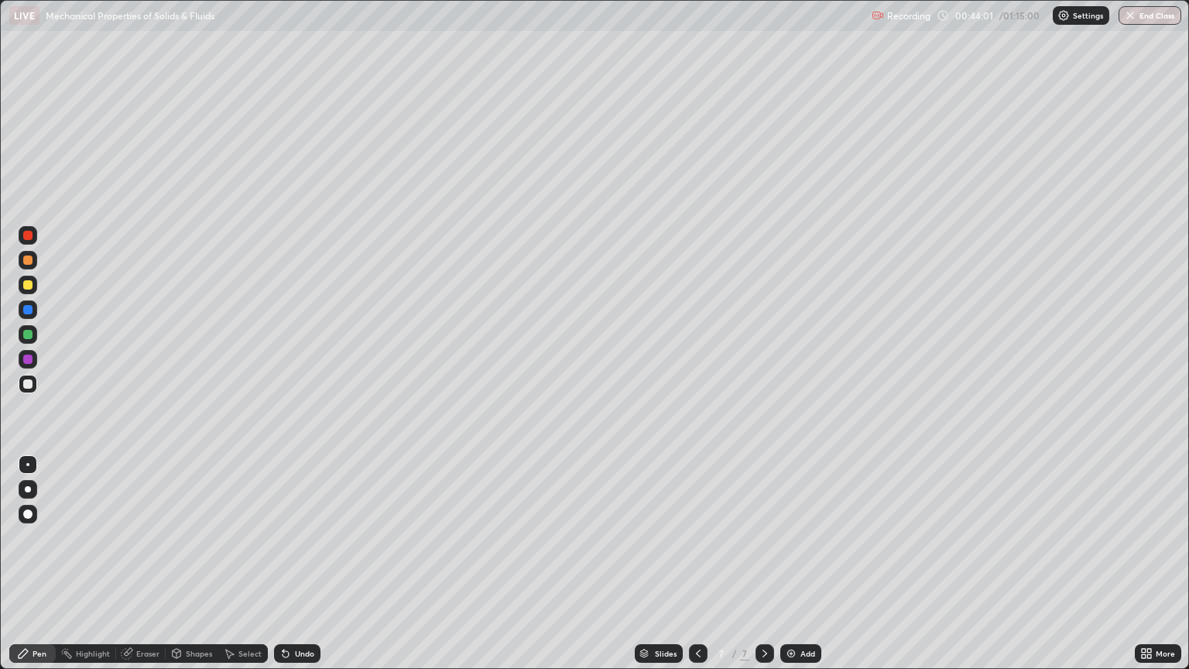
click at [191, 570] on div "Shapes" at bounding box center [199, 654] width 26 height 8
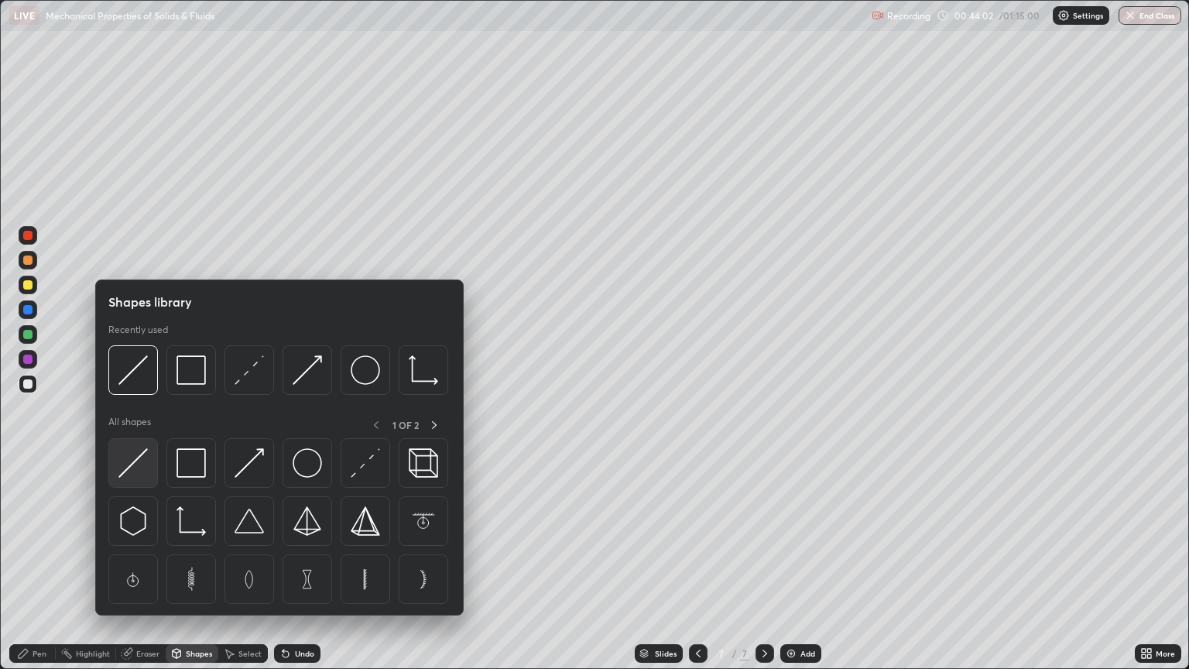
click at [136, 455] on img at bounding box center [132, 462] width 29 height 29
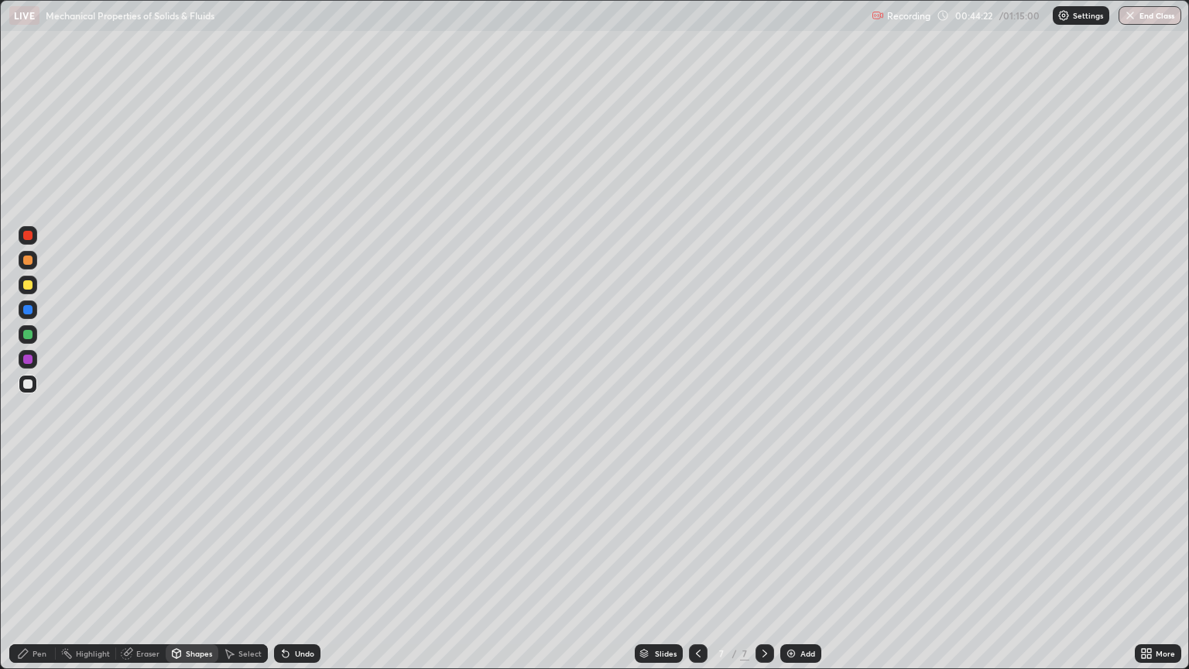
click at [39, 570] on div "Pen" at bounding box center [40, 654] width 14 height 8
click at [29, 287] on div at bounding box center [27, 284] width 9 height 9
click at [200, 570] on div "Shapes" at bounding box center [199, 654] width 26 height 8
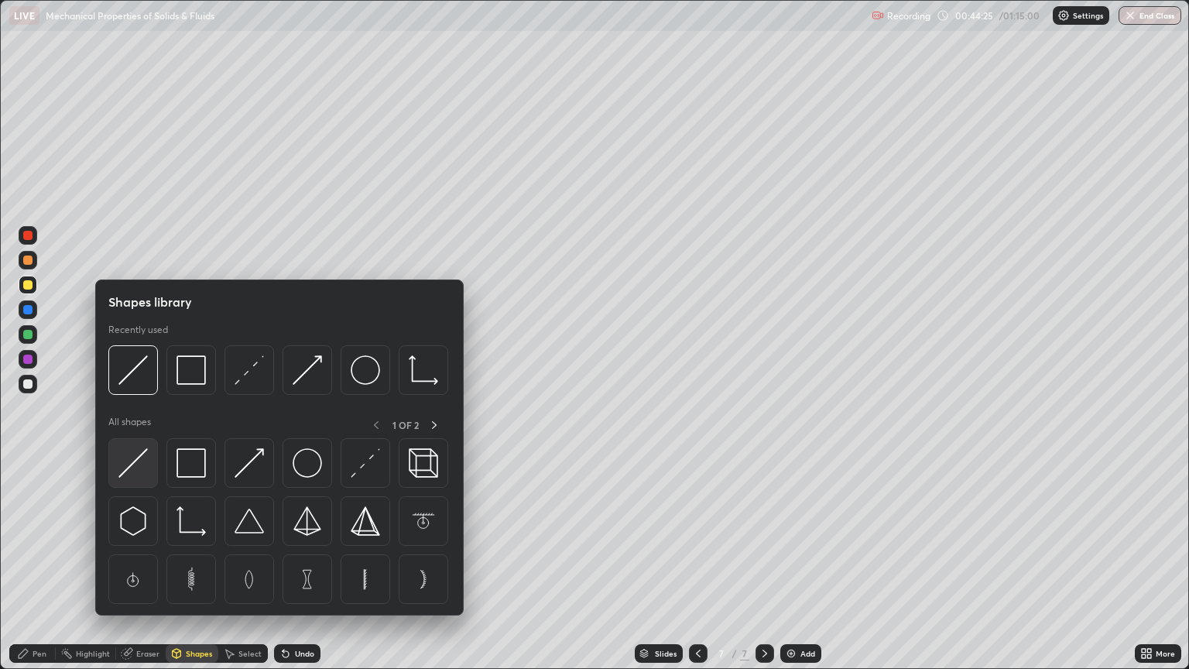
click at [136, 463] on img at bounding box center [132, 462] width 29 height 29
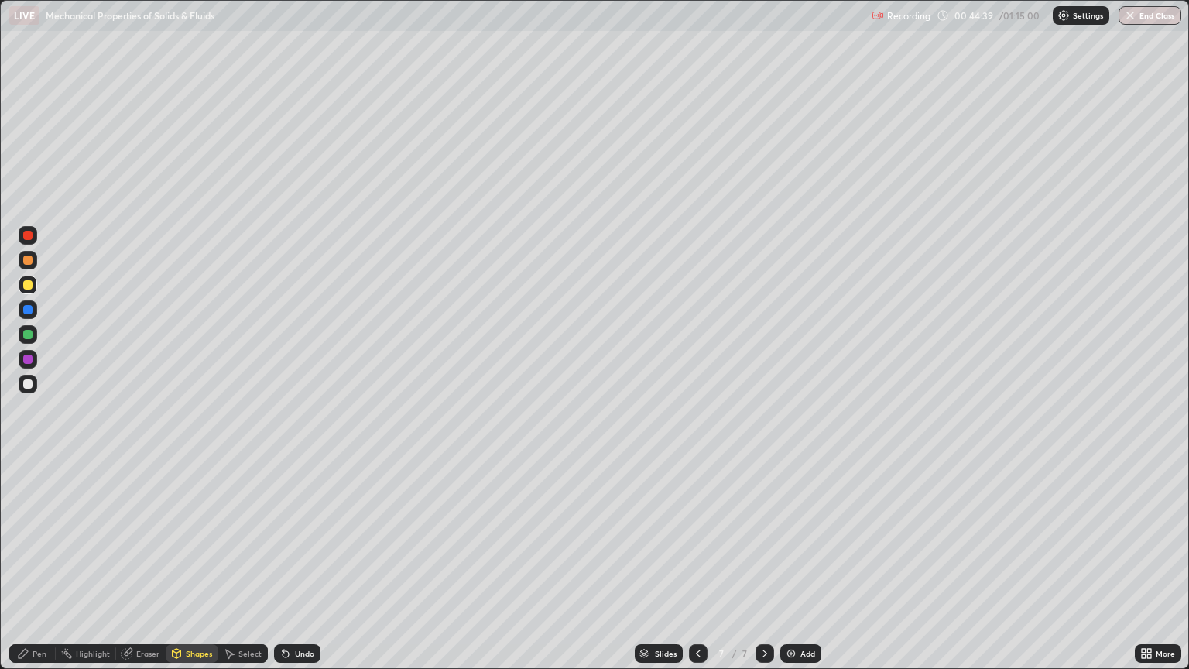
click at [28, 338] on div at bounding box center [27, 334] width 9 height 9
click at [35, 570] on div "Pen" at bounding box center [40, 654] width 14 height 8
click at [31, 379] on div at bounding box center [28, 384] width 19 height 19
click at [26, 333] on div at bounding box center [27, 334] width 9 height 9
click at [38, 570] on div "Pen" at bounding box center [40, 654] width 14 height 8
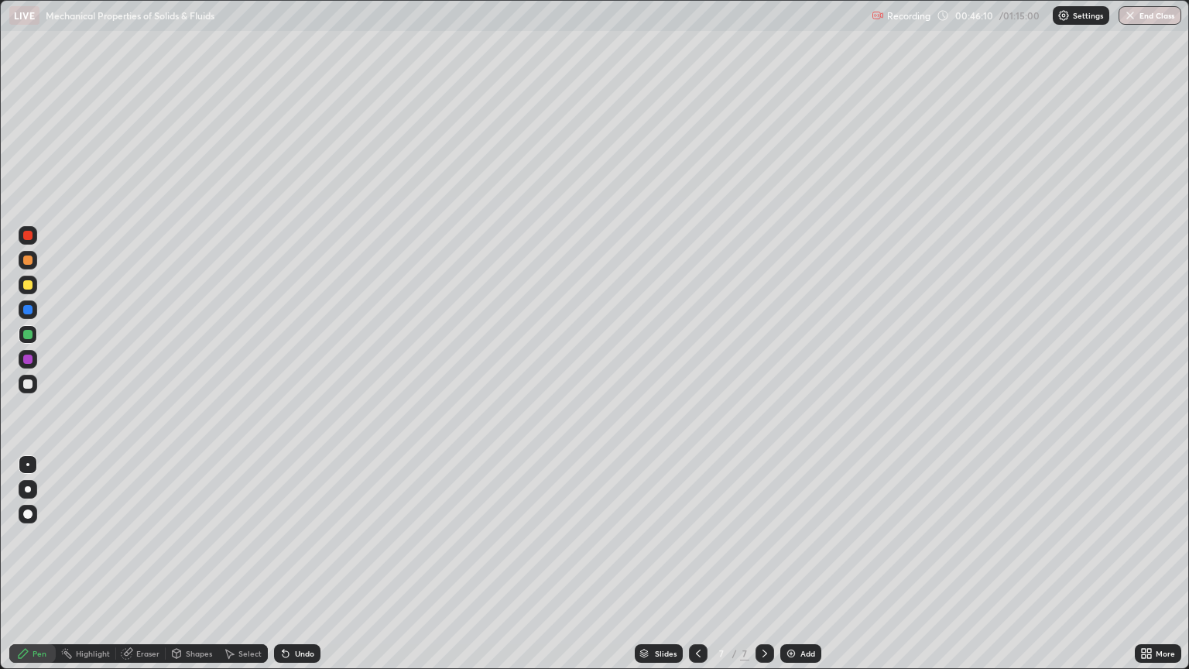
click at [24, 336] on div at bounding box center [27, 334] width 9 height 9
click at [30, 383] on div at bounding box center [27, 383] width 9 height 9
click at [42, 570] on div "Pen" at bounding box center [32, 653] width 46 height 19
click at [182, 570] on div "Shapes" at bounding box center [192, 653] width 53 height 19
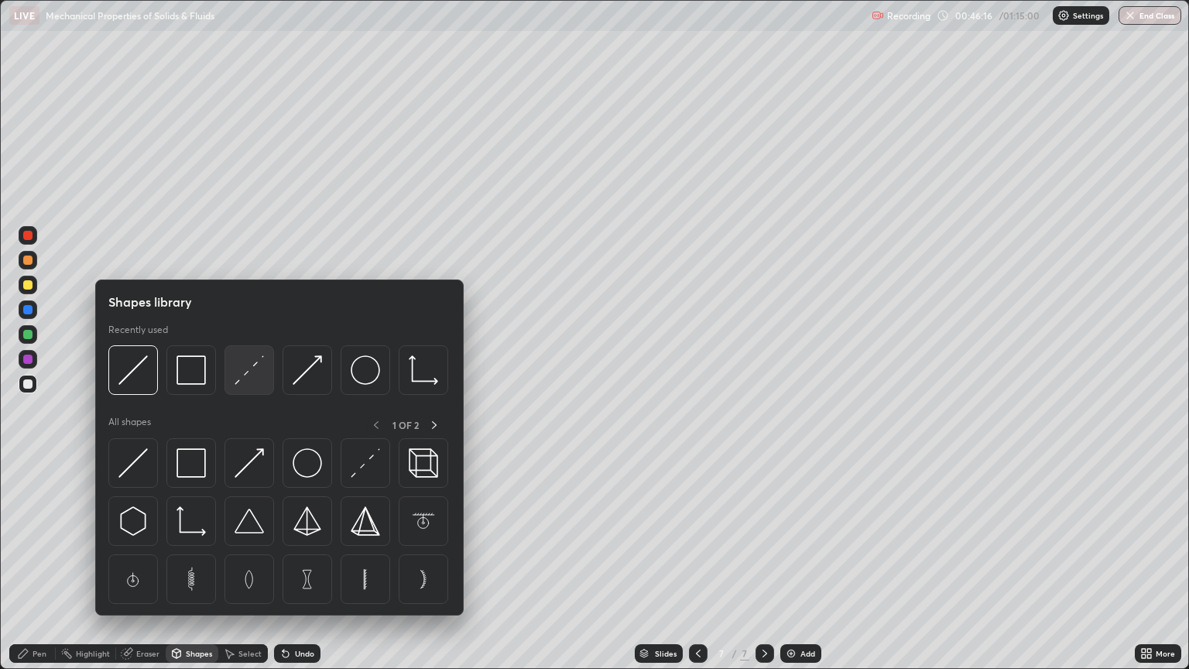
click at [245, 374] on img at bounding box center [249, 369] width 29 height 29
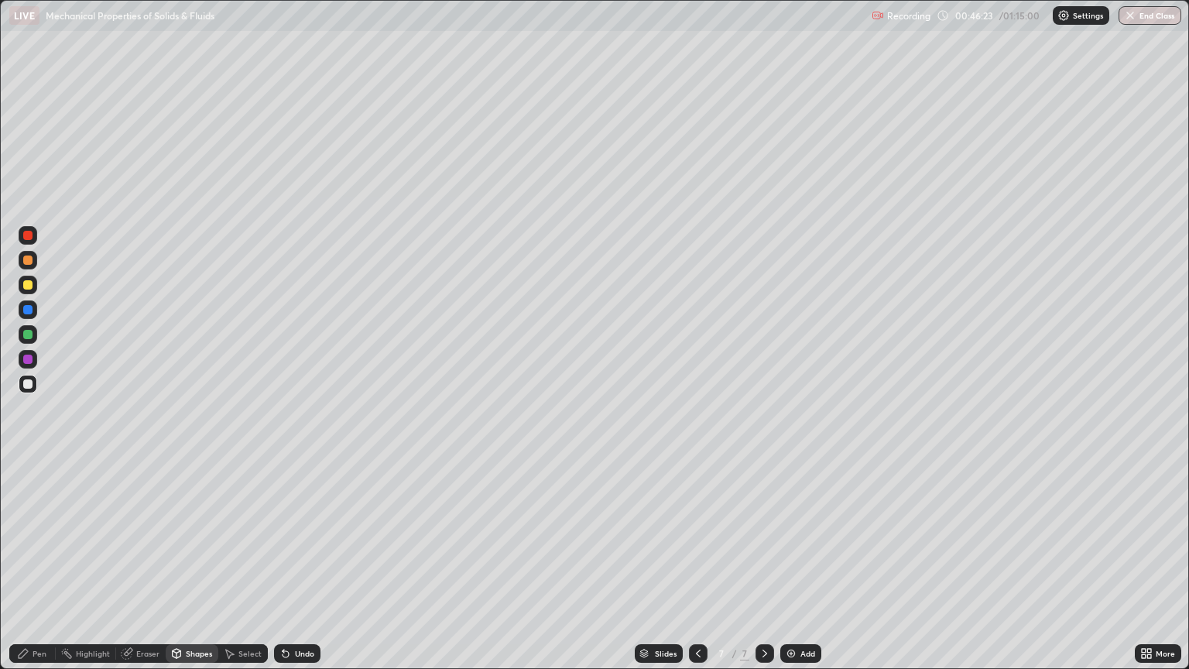
click at [153, 570] on div "Eraser" at bounding box center [147, 654] width 23 height 8
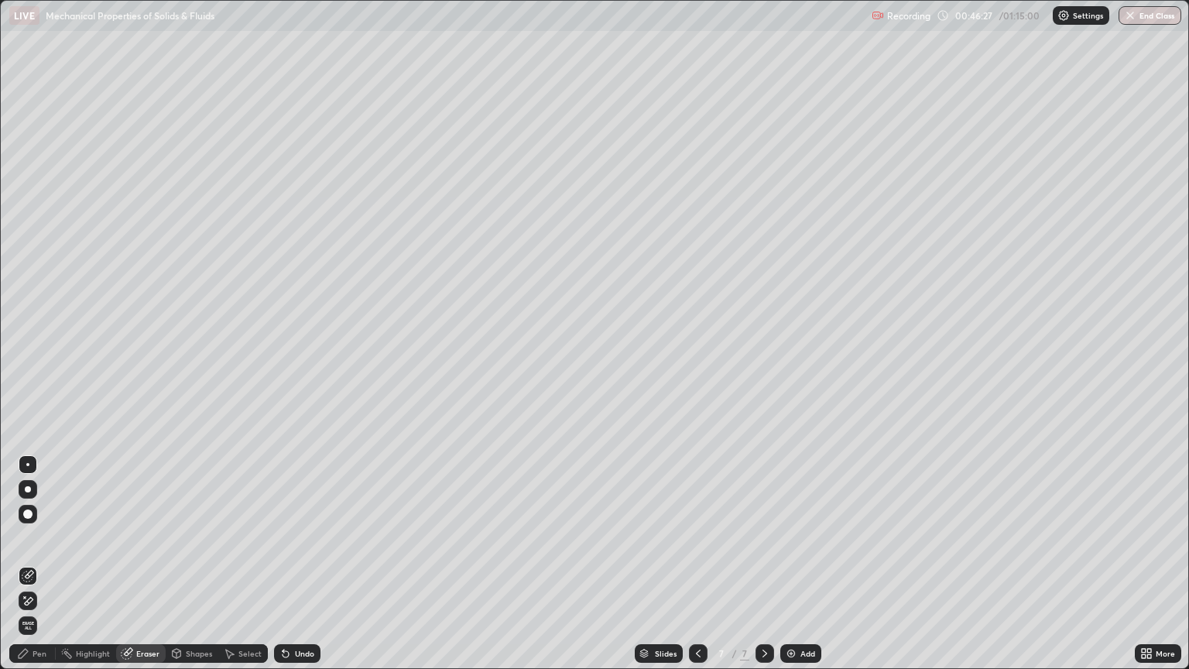
click at [46, 570] on div "Pen" at bounding box center [32, 653] width 46 height 19
click at [144, 570] on div "Eraser" at bounding box center [147, 654] width 23 height 8
click at [41, 570] on div "Pen" at bounding box center [32, 653] width 46 height 19
click at [146, 570] on div "Eraser" at bounding box center [147, 654] width 23 height 8
click at [39, 570] on div "Pen" at bounding box center [40, 654] width 14 height 8
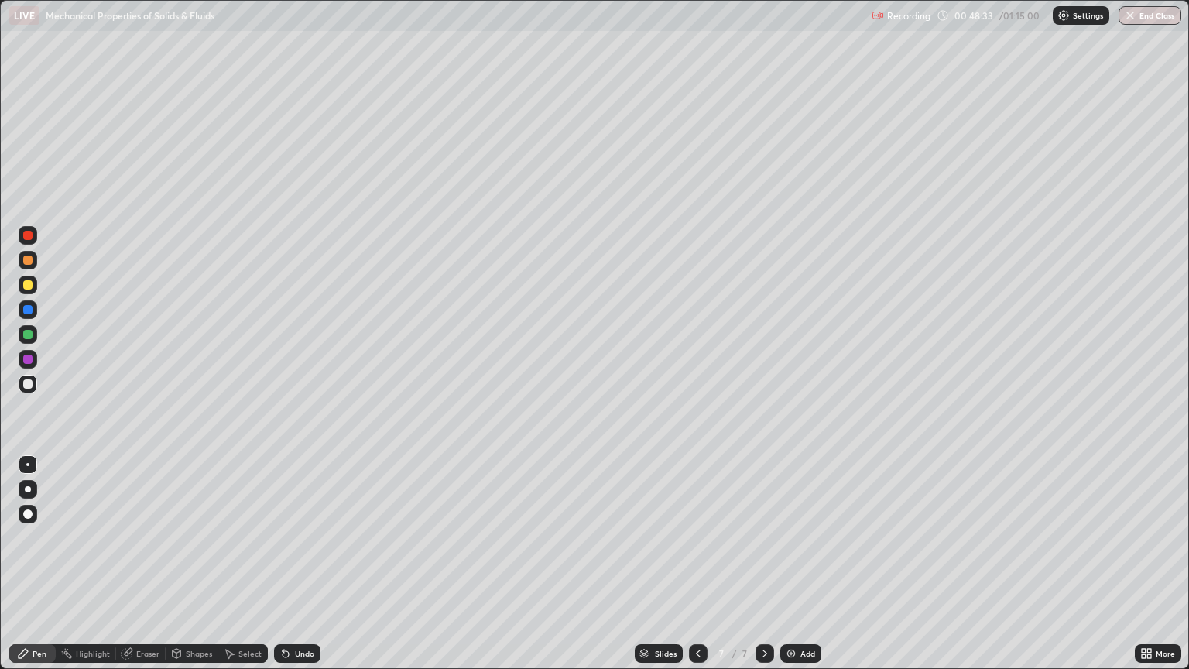
click at [147, 570] on div "Eraser" at bounding box center [147, 654] width 23 height 8
click at [92, 570] on div "Highlight" at bounding box center [93, 654] width 34 height 8
click at [43, 570] on div "Pen" at bounding box center [40, 654] width 14 height 8
click at [141, 570] on div "Eraser" at bounding box center [147, 654] width 23 height 8
click at [43, 570] on div "Pen" at bounding box center [40, 654] width 14 height 8
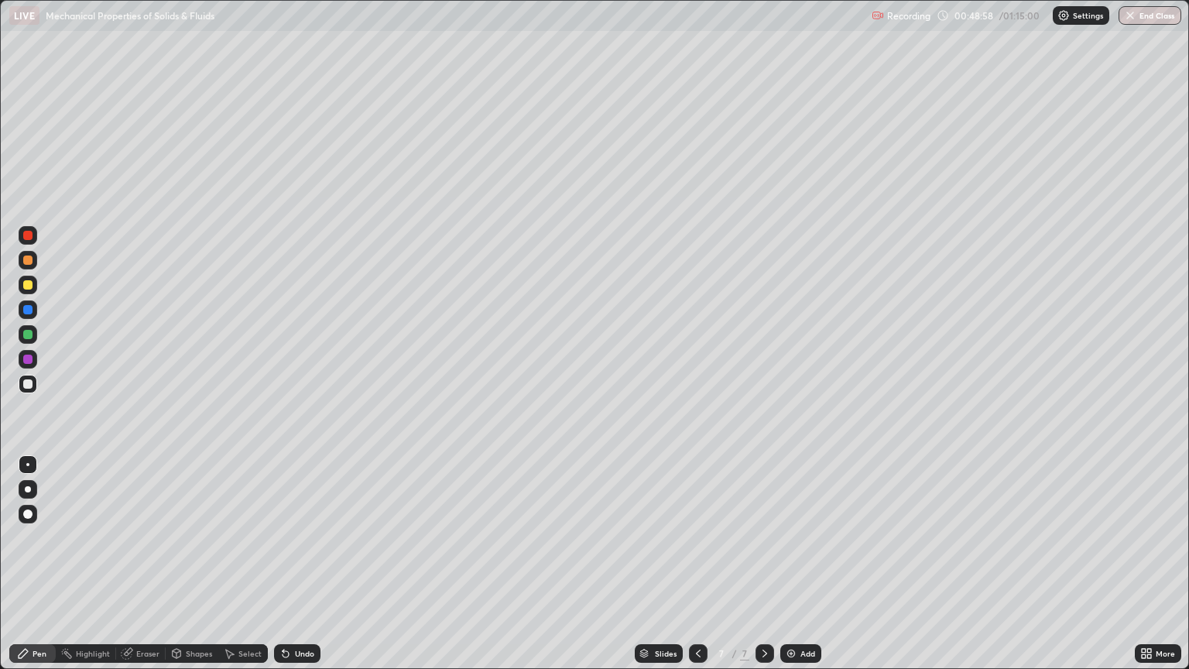
click at [136, 570] on div "Eraser" at bounding box center [147, 654] width 23 height 8
click at [43, 570] on div "Pen" at bounding box center [32, 653] width 46 height 19
click at [142, 570] on div "Eraser" at bounding box center [147, 654] width 23 height 8
click at [43, 570] on div "Pen" at bounding box center [40, 654] width 14 height 8
click at [782, 570] on div "Add" at bounding box center [801, 653] width 41 height 19
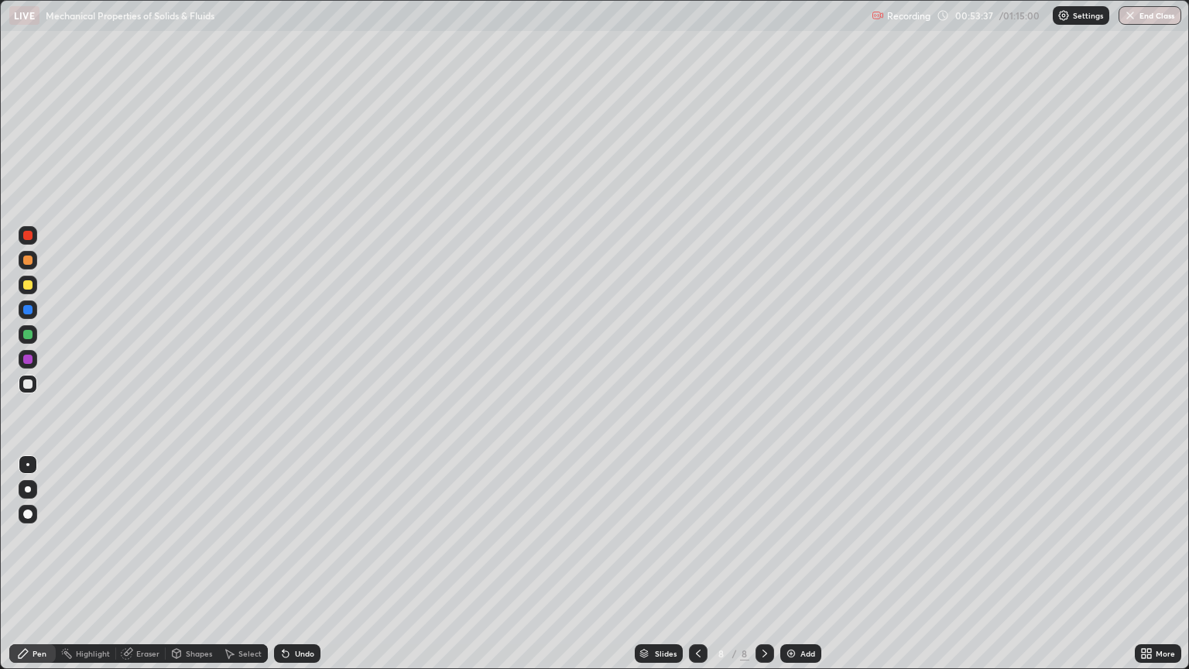
click at [145, 570] on div "Eraser" at bounding box center [147, 654] width 23 height 8
click at [194, 570] on div "Shapes" at bounding box center [199, 654] width 26 height 8
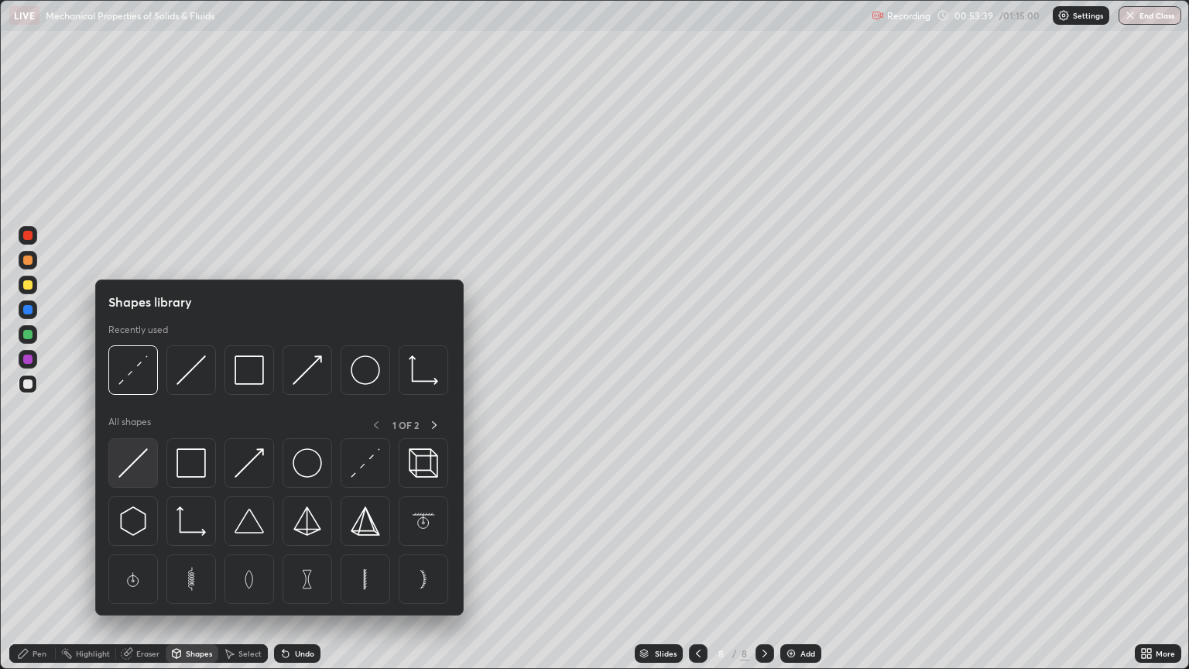
click at [129, 459] on img at bounding box center [132, 462] width 29 height 29
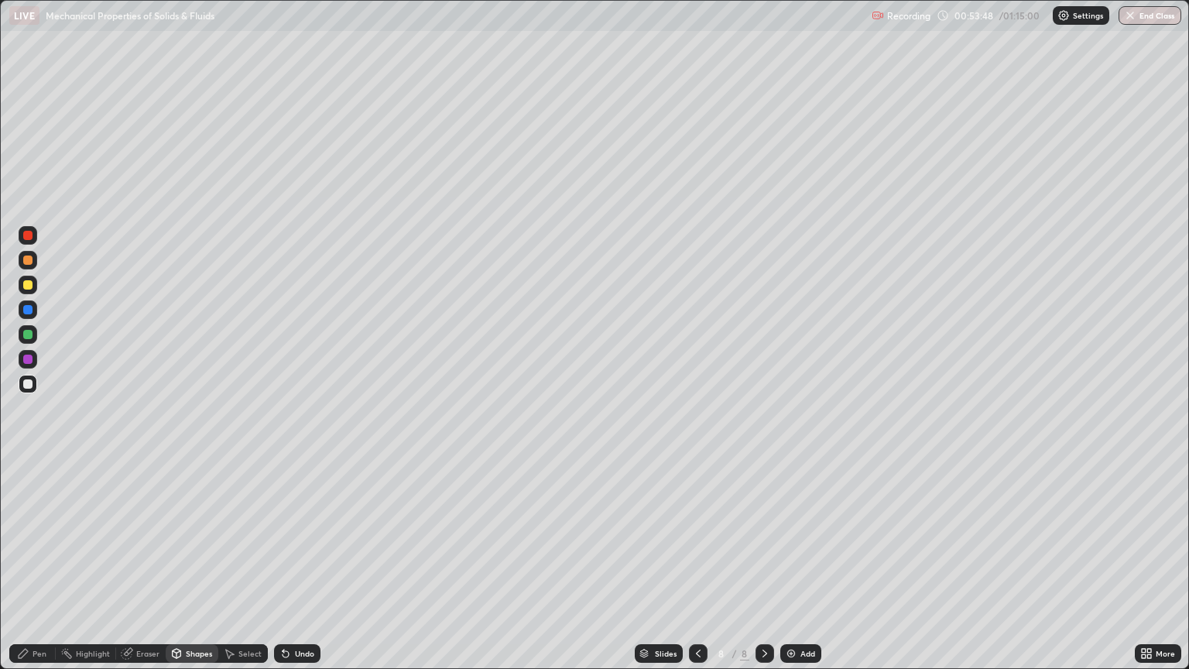
click at [192, 570] on div "Shapes" at bounding box center [199, 654] width 26 height 8
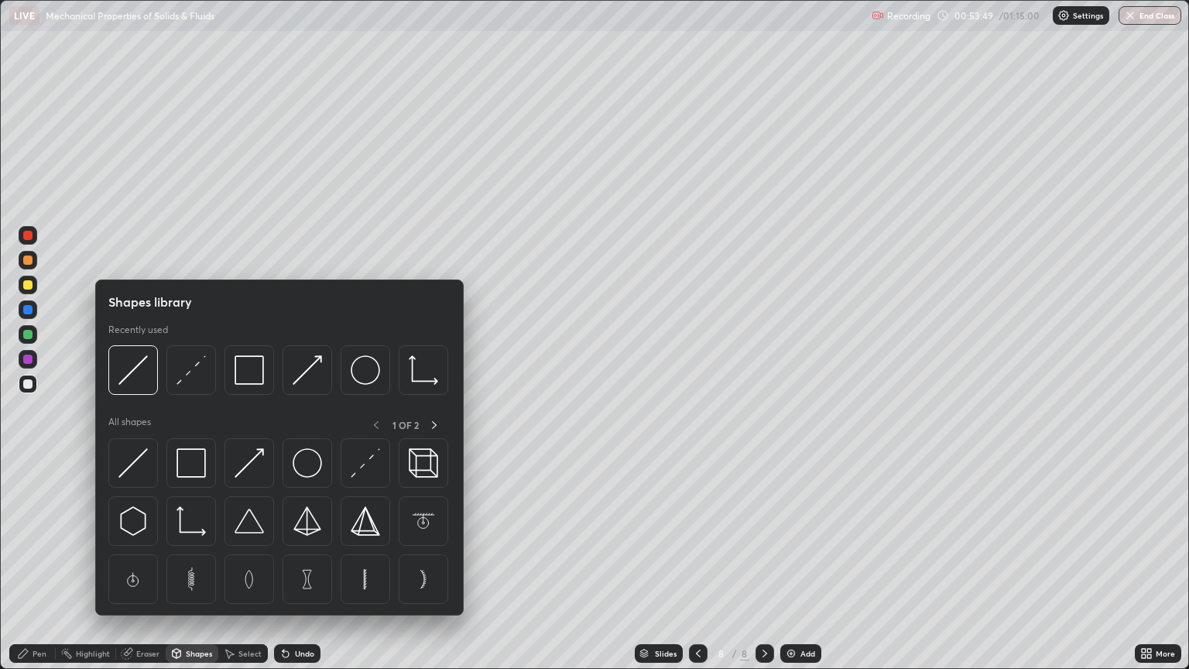
click at [32, 334] on div at bounding box center [27, 334] width 9 height 9
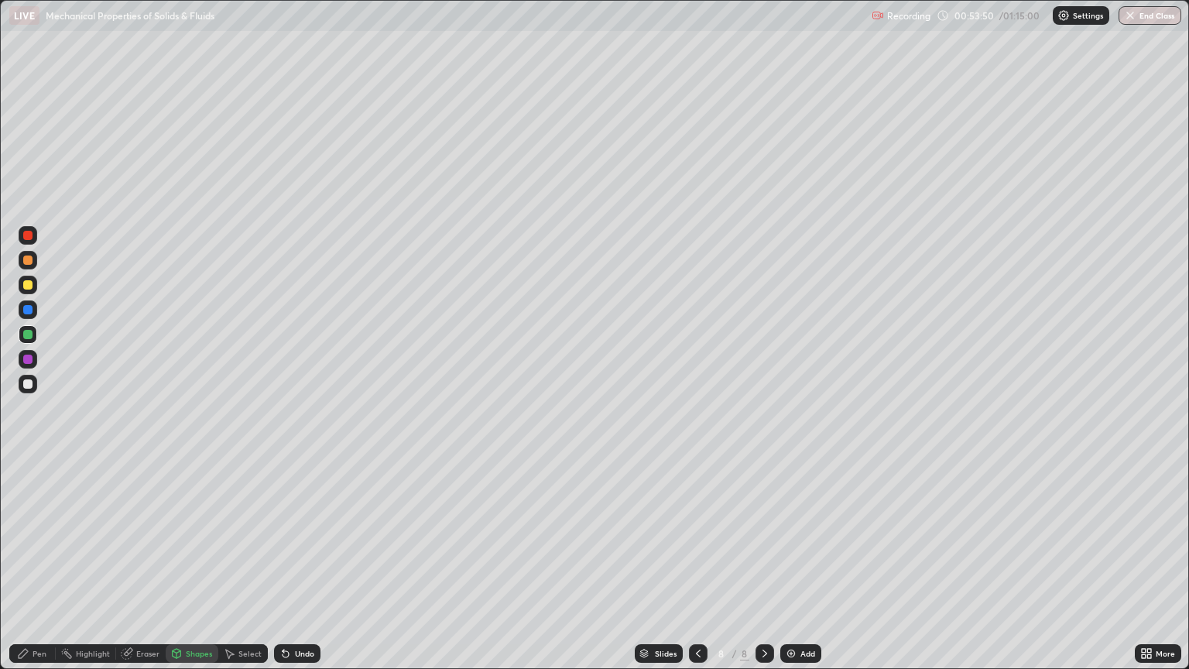
click at [194, 570] on div "Shapes" at bounding box center [192, 653] width 53 height 19
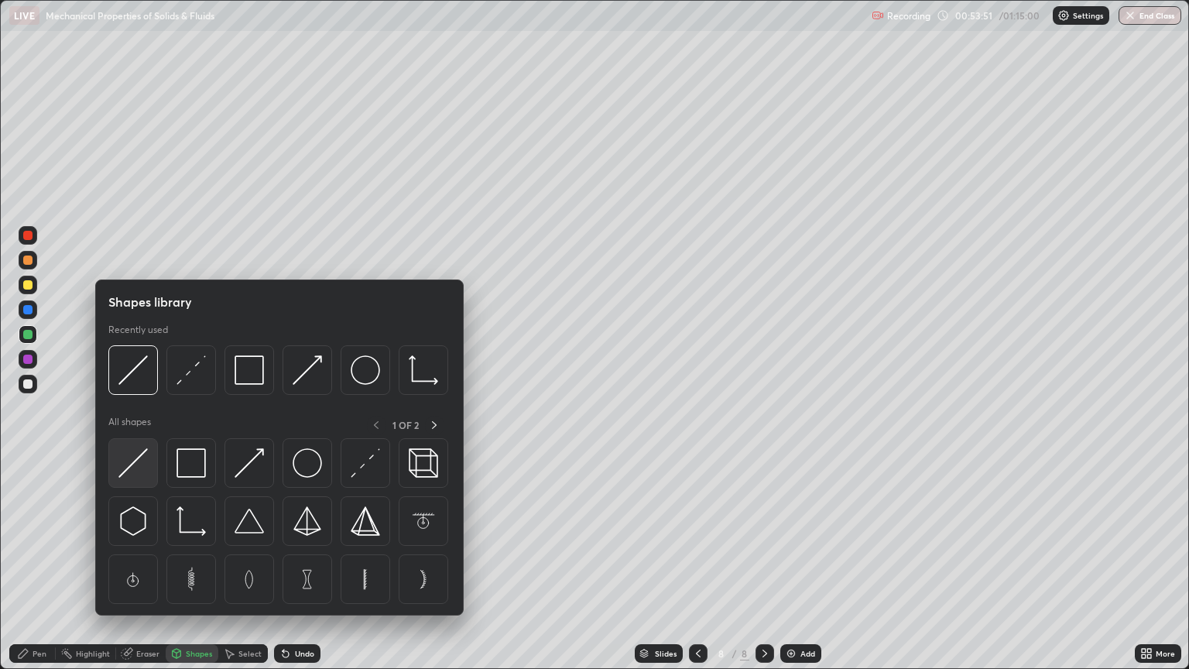
click at [136, 465] on img at bounding box center [132, 462] width 29 height 29
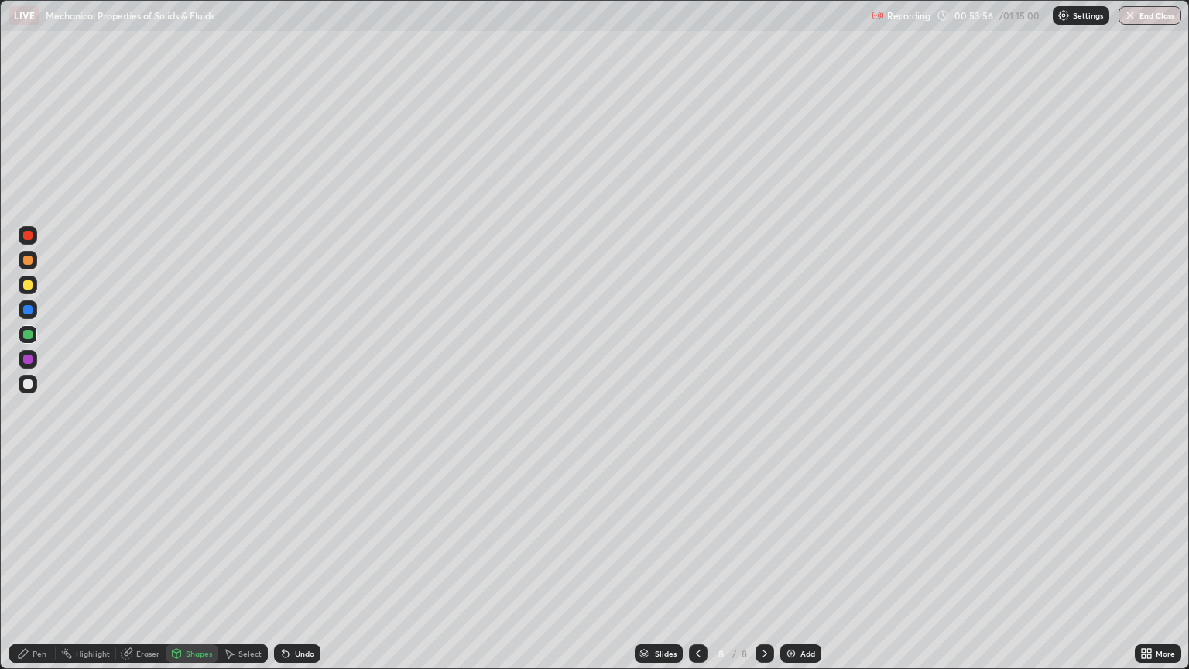
click at [42, 570] on div "Pen" at bounding box center [40, 654] width 14 height 8
click at [28, 286] on div at bounding box center [27, 284] width 9 height 9
click at [195, 570] on div "Shapes" at bounding box center [199, 654] width 26 height 8
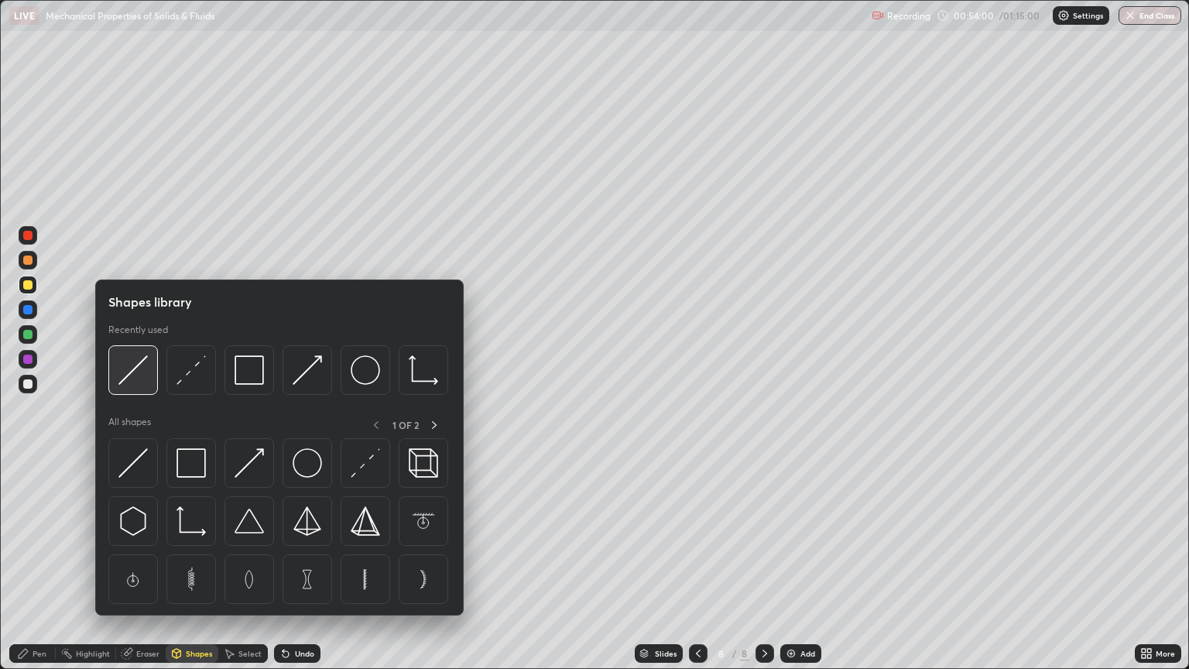
click at [136, 372] on img at bounding box center [132, 369] width 29 height 29
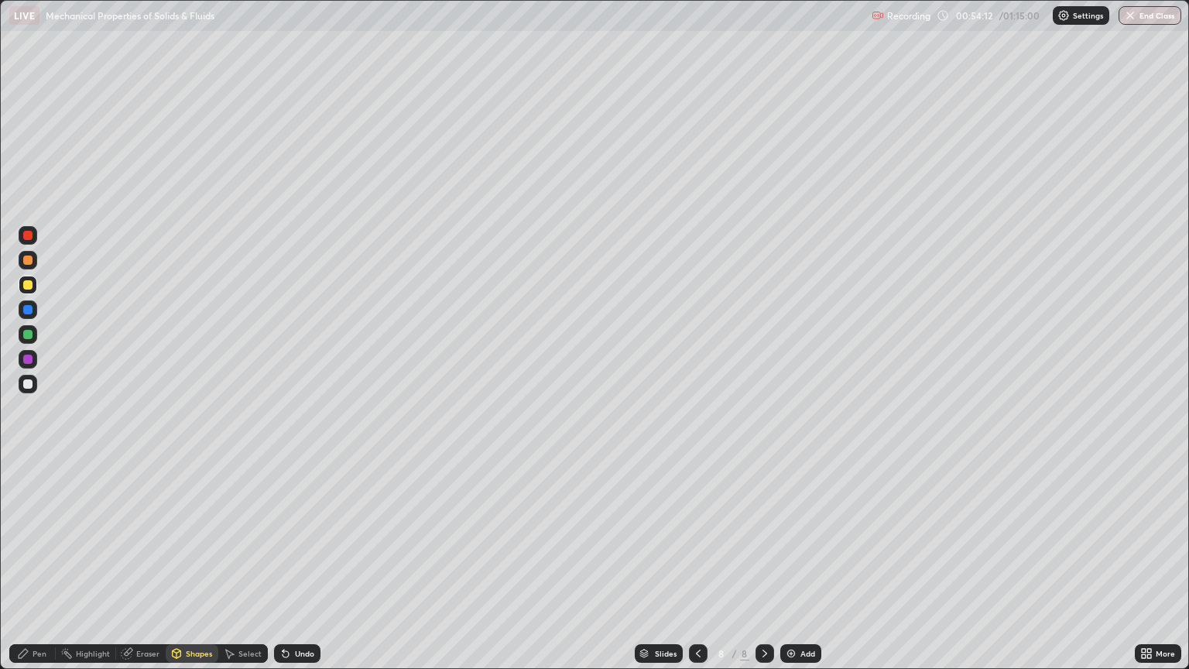
click at [37, 570] on div "Pen" at bounding box center [40, 654] width 14 height 8
click at [31, 388] on div at bounding box center [28, 384] width 19 height 19
click at [139, 570] on div "Eraser" at bounding box center [141, 653] width 50 height 19
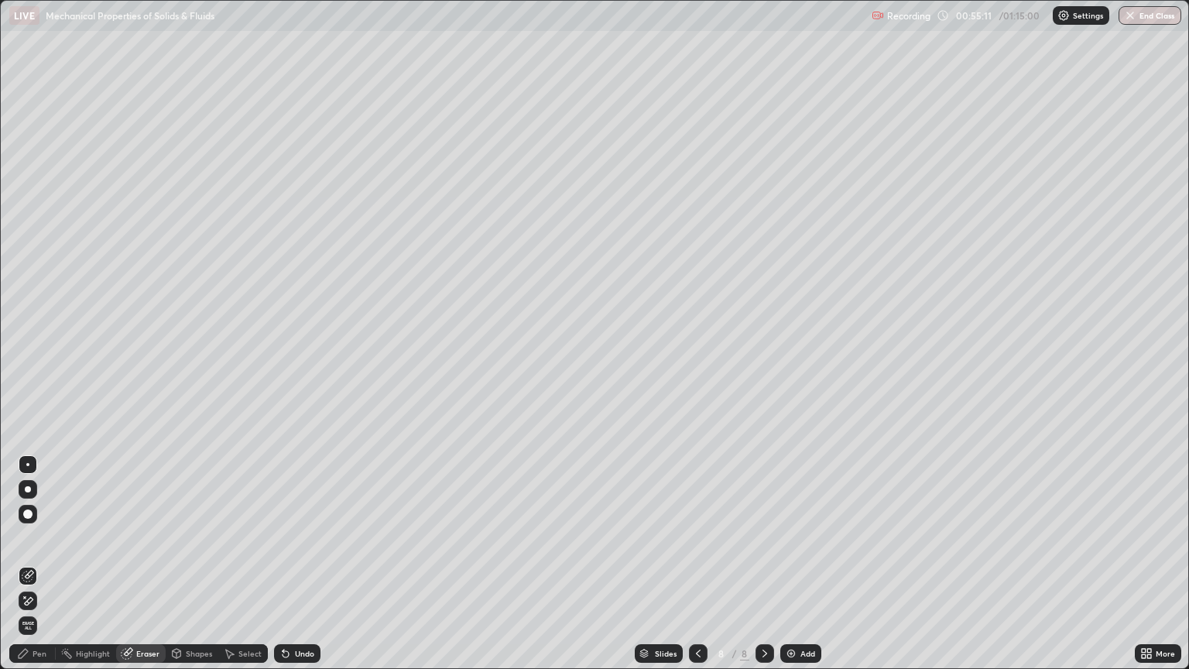
click at [46, 570] on div "Pen" at bounding box center [32, 653] width 46 height 19
click at [147, 570] on div "Eraser" at bounding box center [147, 654] width 23 height 8
click at [49, 570] on div "Pen" at bounding box center [32, 653] width 46 height 19
click at [196, 570] on div "Shapes" at bounding box center [199, 654] width 26 height 8
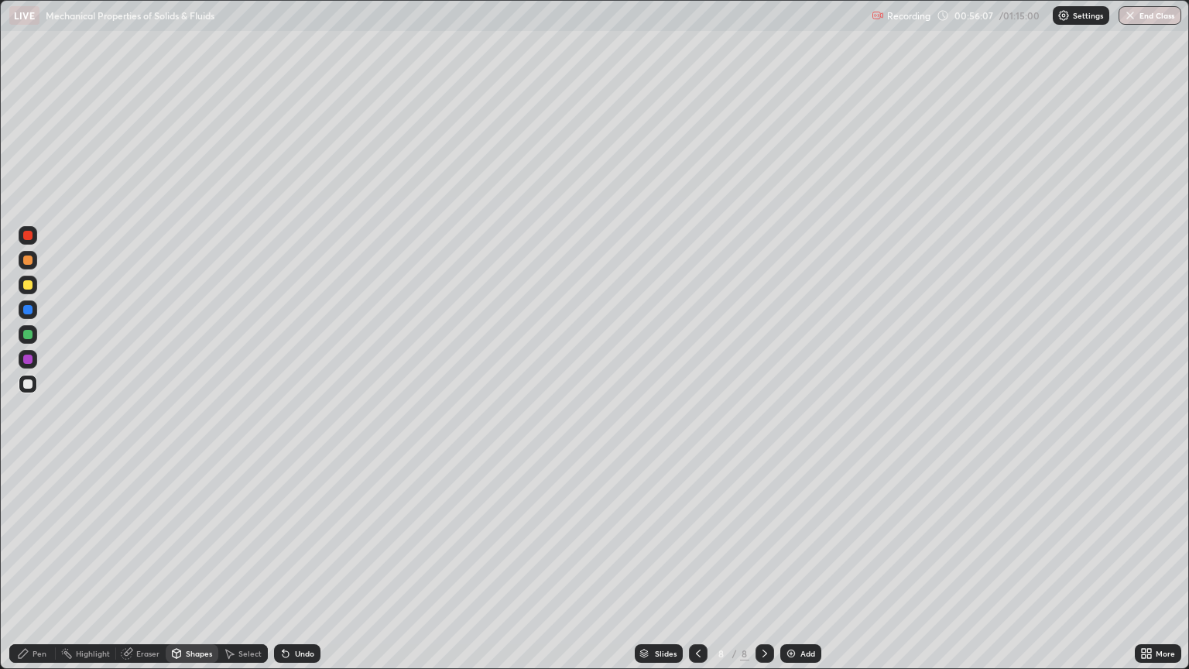
click at [144, 570] on div "Eraser" at bounding box center [147, 654] width 23 height 8
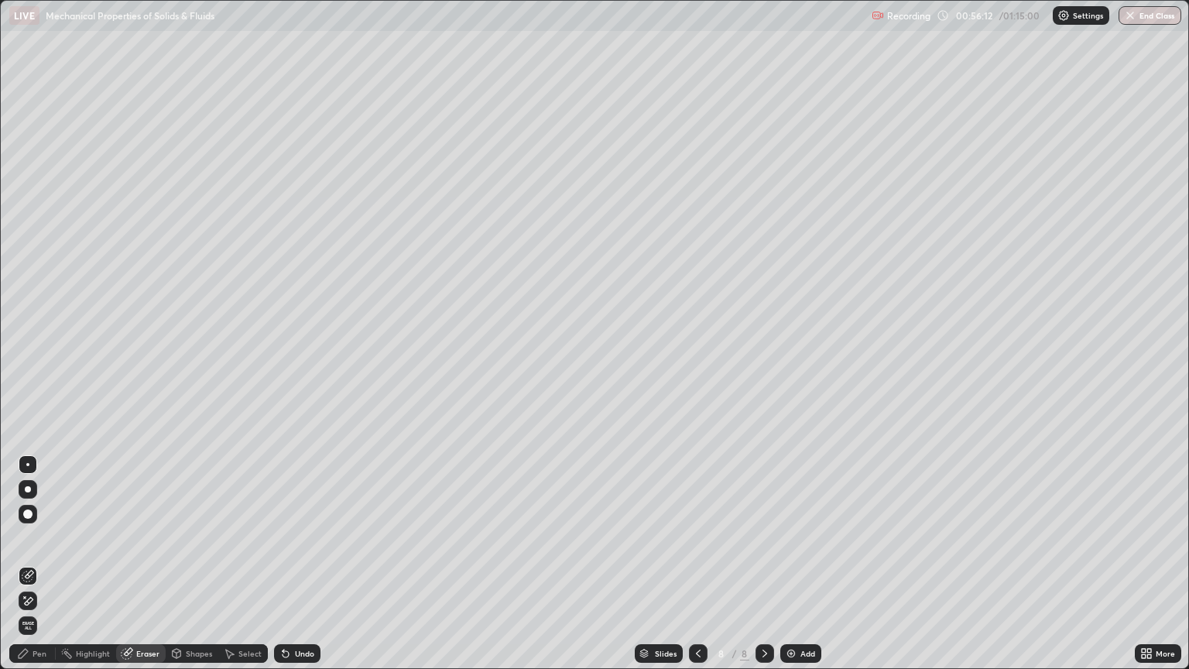
click at [37, 570] on div "Pen" at bounding box center [40, 654] width 14 height 8
click at [138, 570] on div "Eraser" at bounding box center [147, 654] width 23 height 8
click at [135, 570] on div "Eraser" at bounding box center [141, 653] width 50 height 19
click at [39, 570] on div "Pen" at bounding box center [32, 653] width 46 height 19
click at [28, 283] on div at bounding box center [27, 284] width 9 height 9
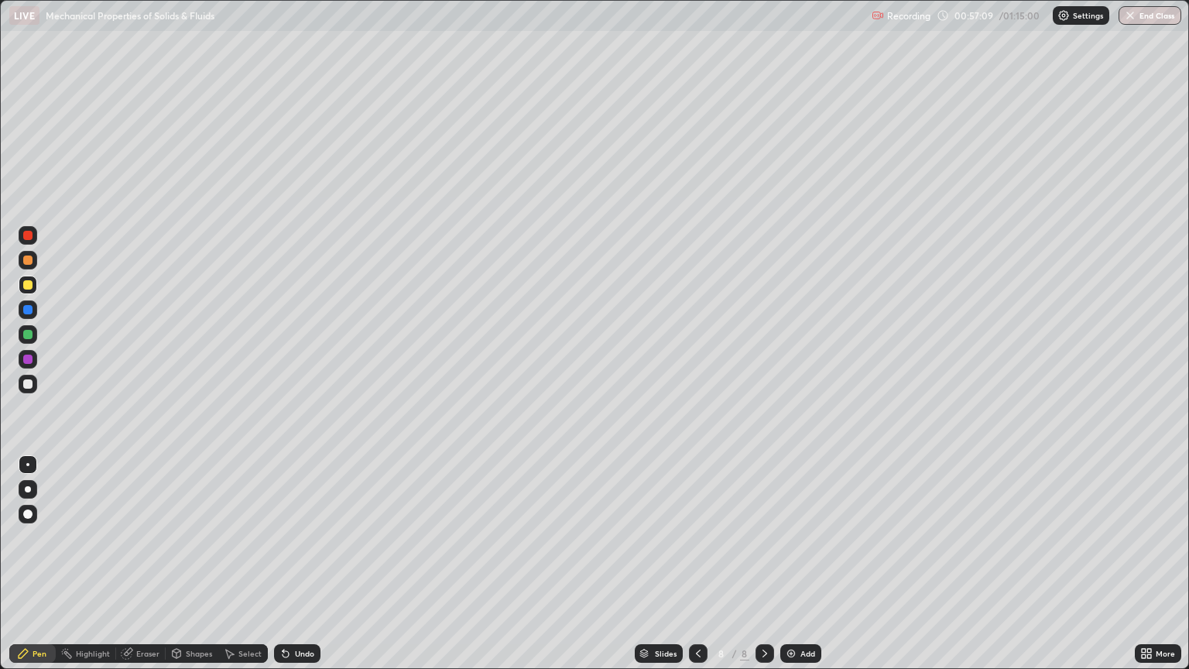
click at [146, 570] on div "Eraser" at bounding box center [147, 654] width 23 height 8
click at [50, 570] on div "Pen" at bounding box center [32, 653] width 46 height 19
click at [39, 570] on div "Pen" at bounding box center [40, 654] width 14 height 8
click at [46, 570] on div "Pen" at bounding box center [32, 653] width 46 height 19
click at [29, 383] on div at bounding box center [27, 383] width 9 height 9
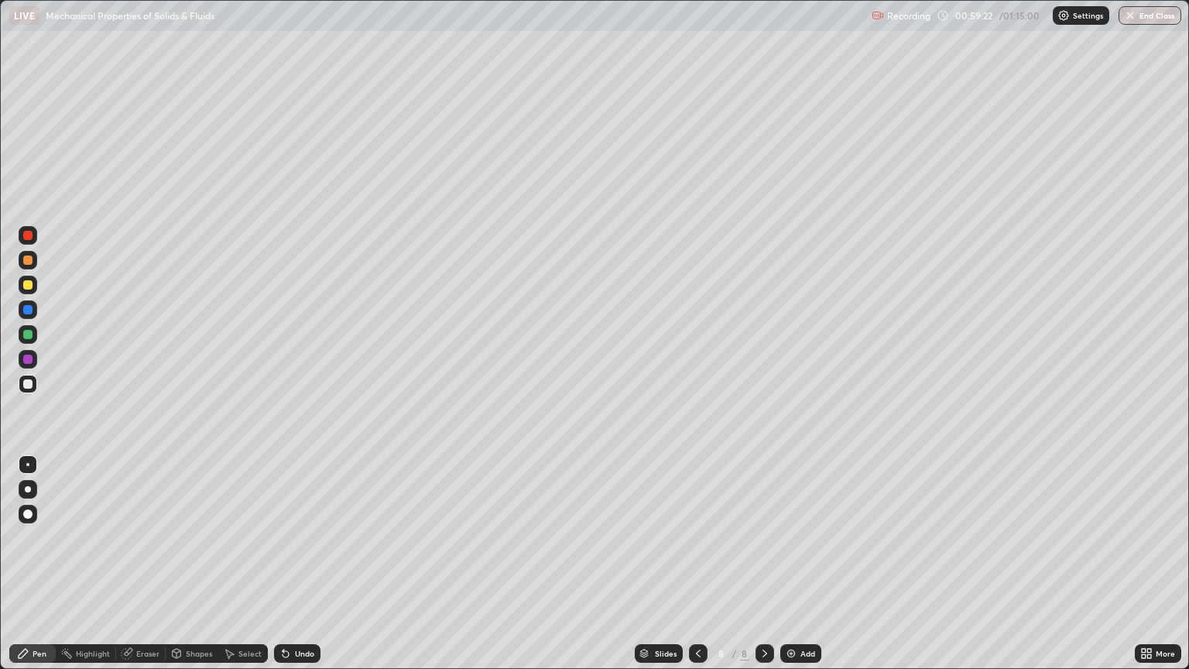
click at [28, 286] on div at bounding box center [27, 284] width 9 height 9
click at [782, 570] on div "Add" at bounding box center [801, 653] width 41 height 19
click at [38, 570] on div "Pen" at bounding box center [40, 654] width 14 height 8
click at [151, 570] on div "Eraser" at bounding box center [147, 654] width 23 height 8
click at [46, 570] on div "Pen" at bounding box center [40, 654] width 14 height 8
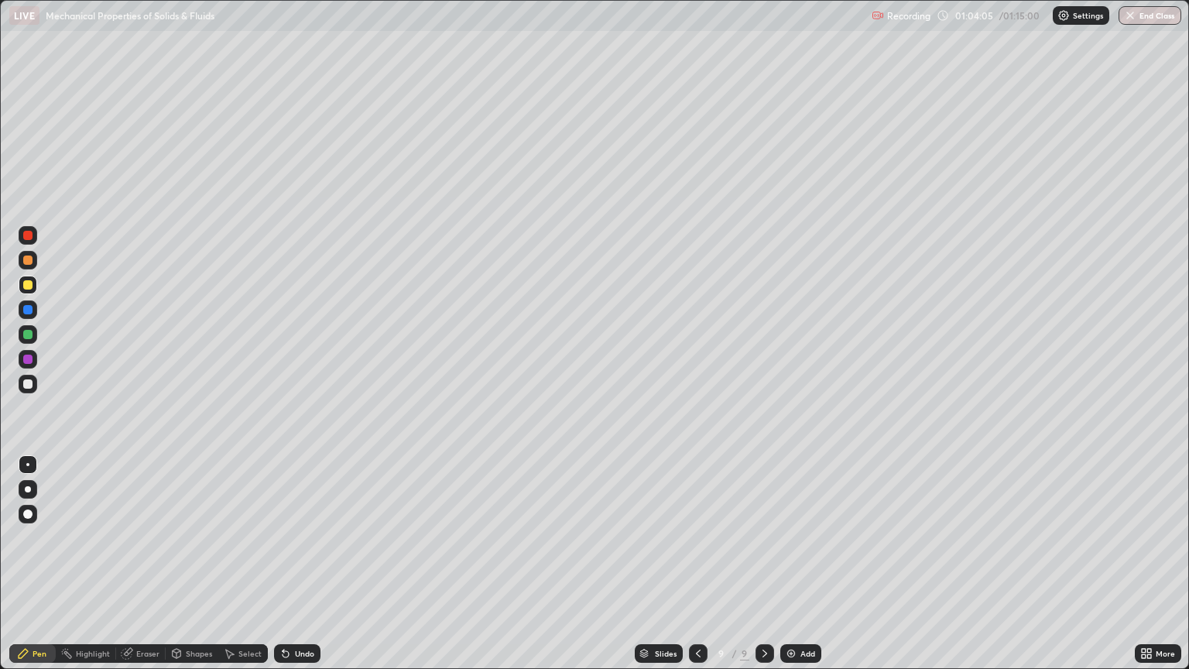
click at [146, 570] on div "Eraser" at bounding box center [141, 653] width 50 height 19
click at [50, 570] on div "Pen" at bounding box center [32, 653] width 46 height 19
click at [39, 570] on div "Pen" at bounding box center [40, 654] width 14 height 8
click at [28, 384] on div at bounding box center [27, 383] width 9 height 9
click at [149, 570] on div "Eraser" at bounding box center [147, 654] width 23 height 8
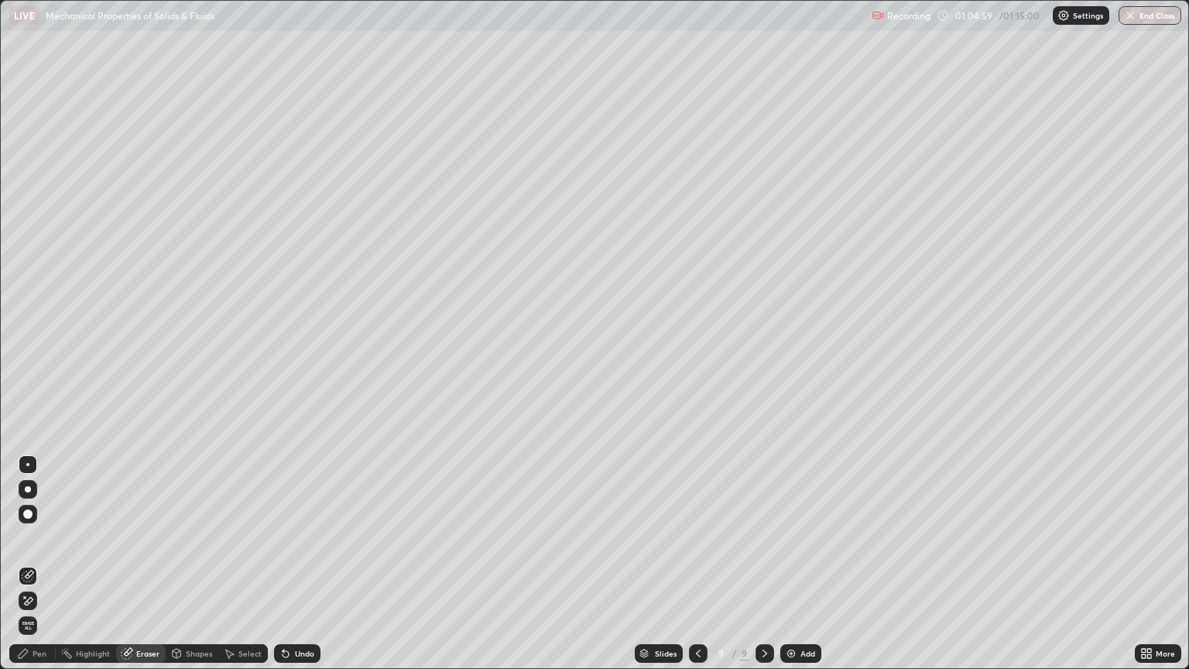
click at [40, 570] on div "Pen" at bounding box center [40, 654] width 14 height 8
click at [196, 570] on div "Shapes" at bounding box center [199, 654] width 26 height 8
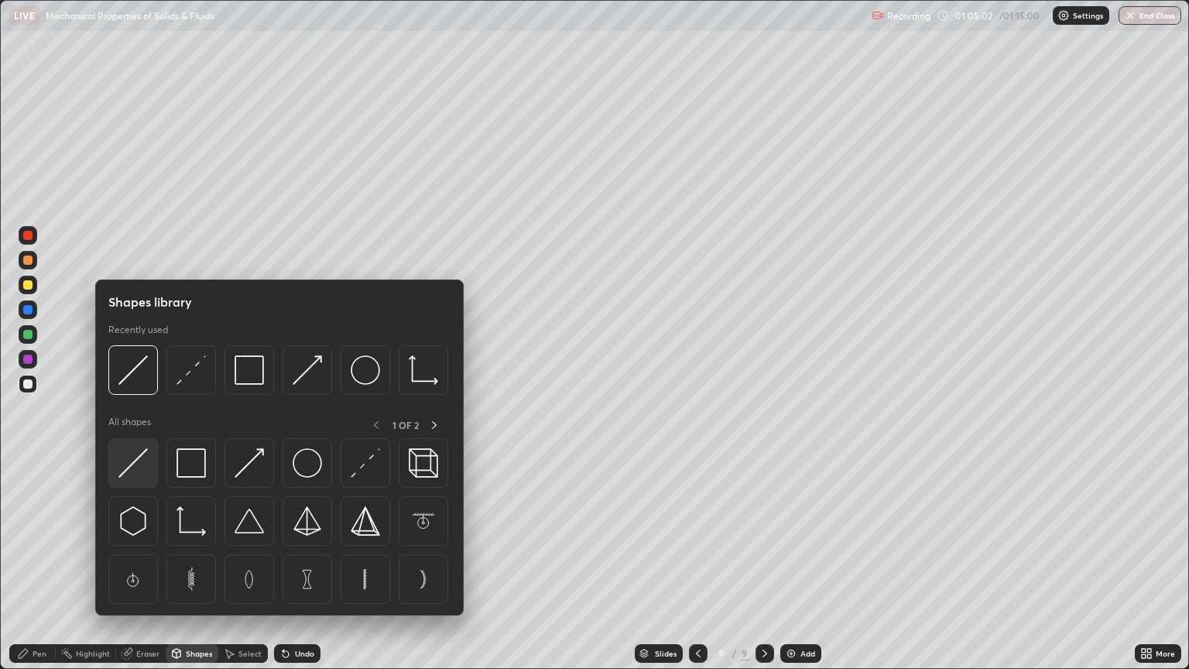
click at [126, 471] on img at bounding box center [132, 462] width 29 height 29
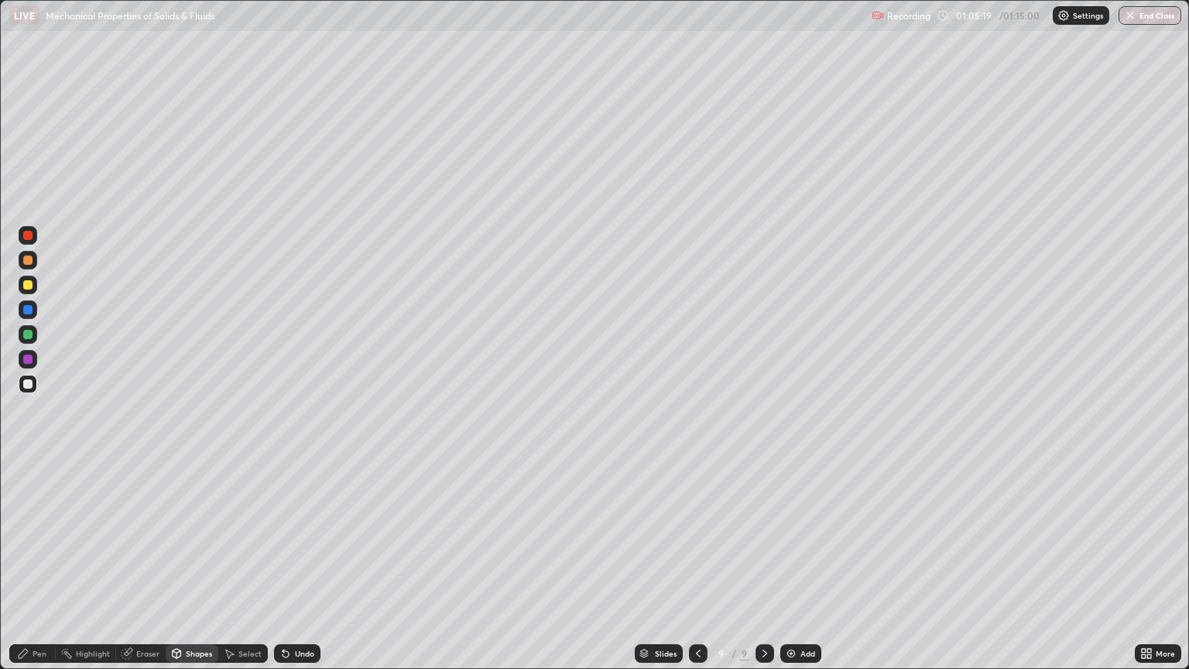
click at [30, 288] on div at bounding box center [27, 284] width 9 height 9
click at [42, 570] on div "Pen" at bounding box center [40, 654] width 14 height 8
click at [200, 570] on div "Shapes" at bounding box center [199, 654] width 26 height 8
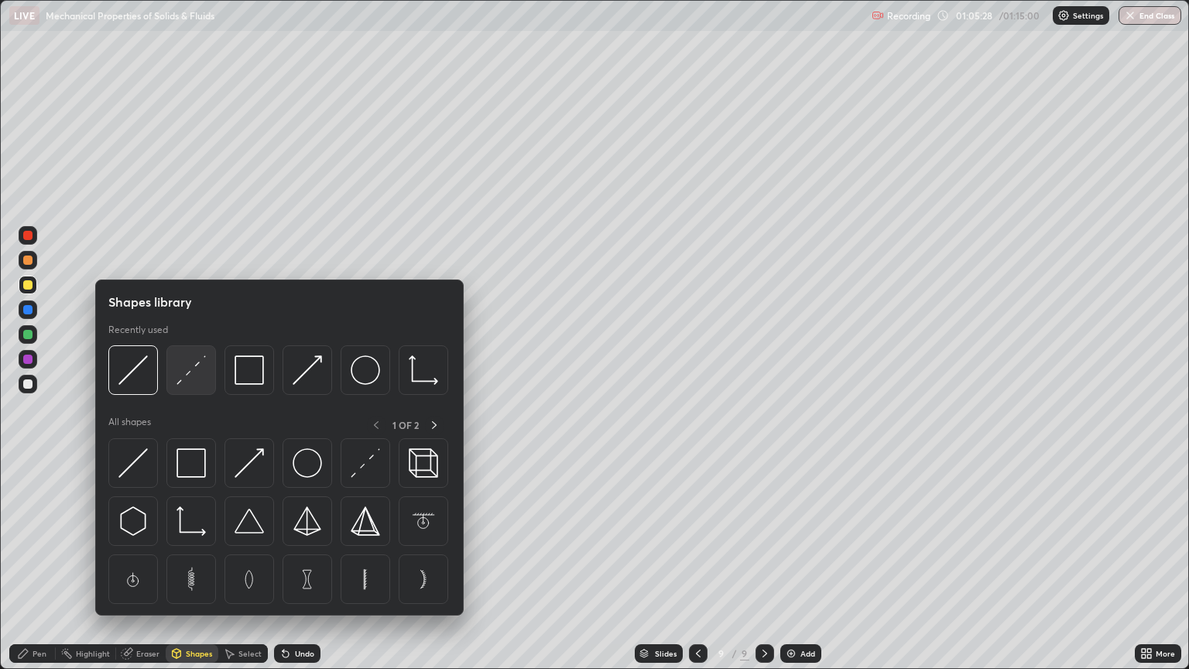
click at [192, 376] on img at bounding box center [191, 369] width 29 height 29
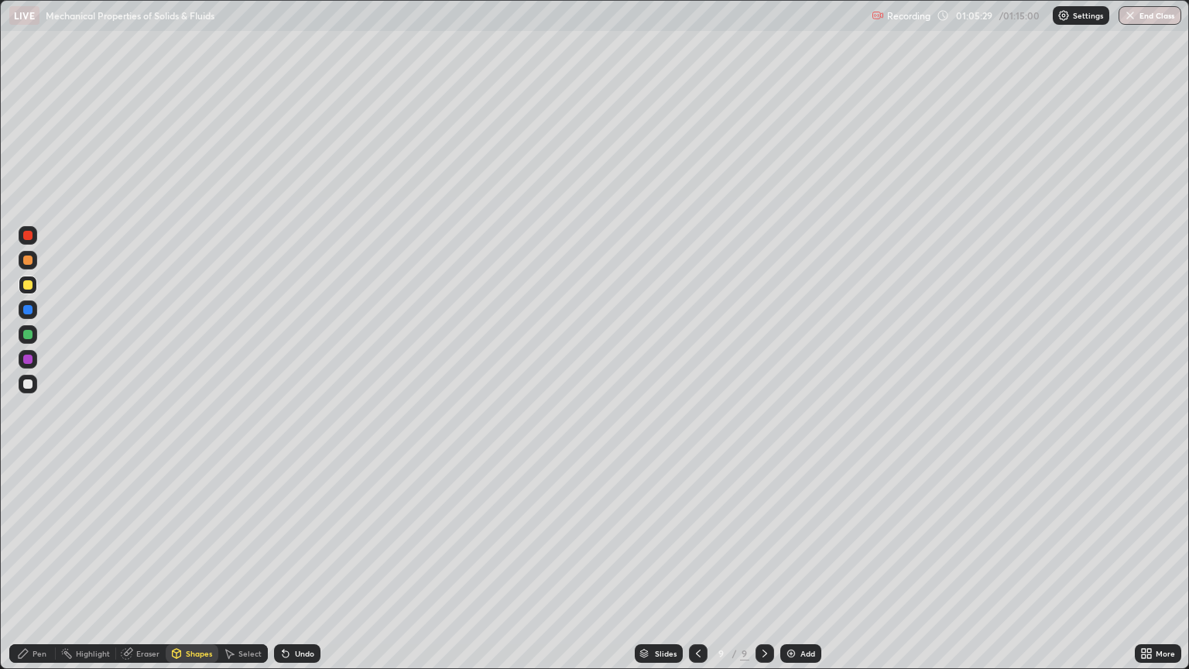
click at [33, 383] on div at bounding box center [28, 384] width 19 height 19
click at [30, 383] on div at bounding box center [27, 383] width 9 height 9
click at [29, 285] on div at bounding box center [27, 284] width 9 height 9
click at [304, 570] on div "Undo" at bounding box center [297, 653] width 46 height 19
click at [42, 570] on div "Pen" at bounding box center [40, 654] width 14 height 8
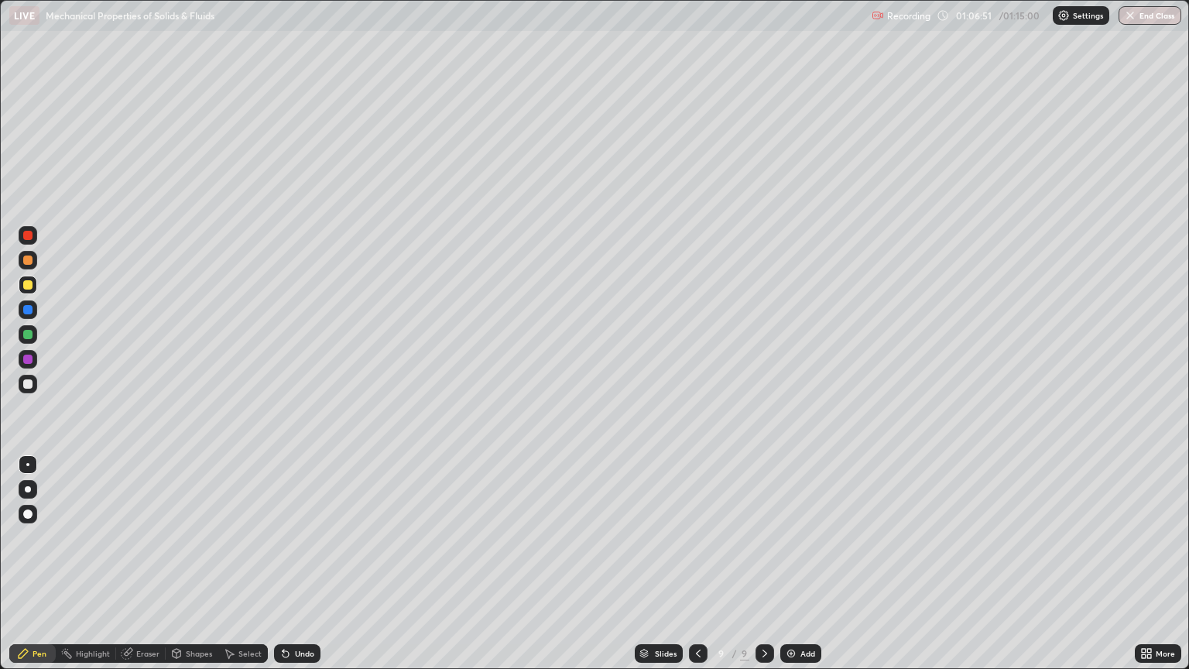
click at [40, 570] on div "Pen" at bounding box center [40, 654] width 14 height 8
click at [22, 383] on div at bounding box center [28, 384] width 19 height 19
click at [33, 290] on div at bounding box center [28, 285] width 19 height 19
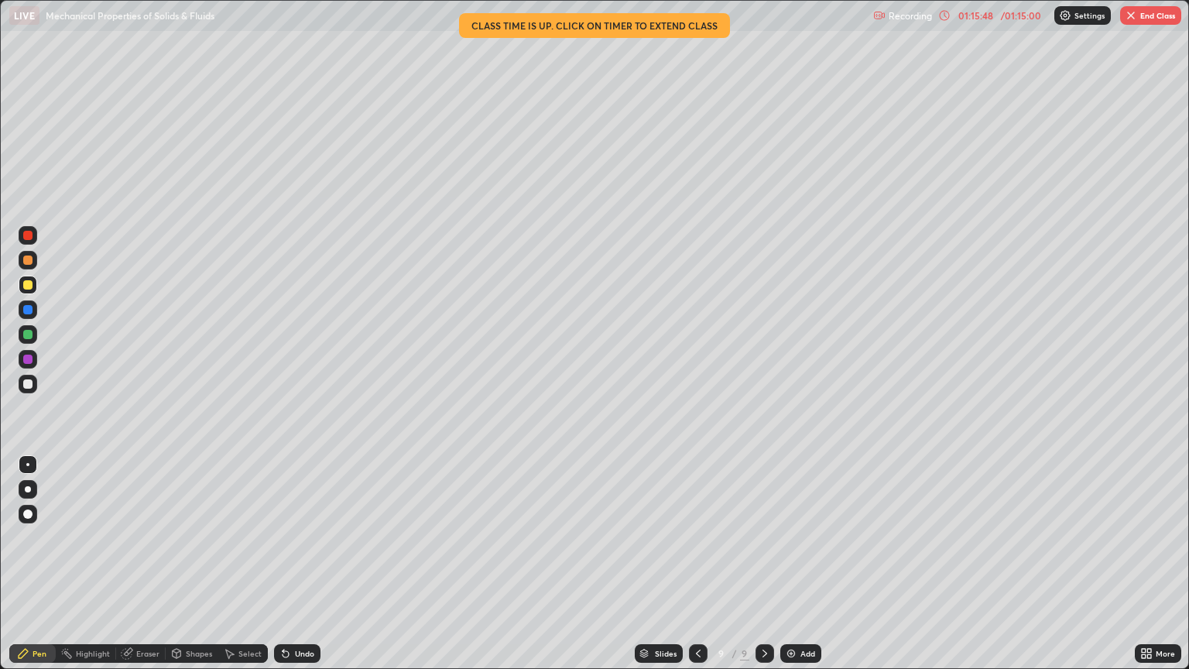
click at [1141, 19] on button "End Class" at bounding box center [1151, 15] width 61 height 19
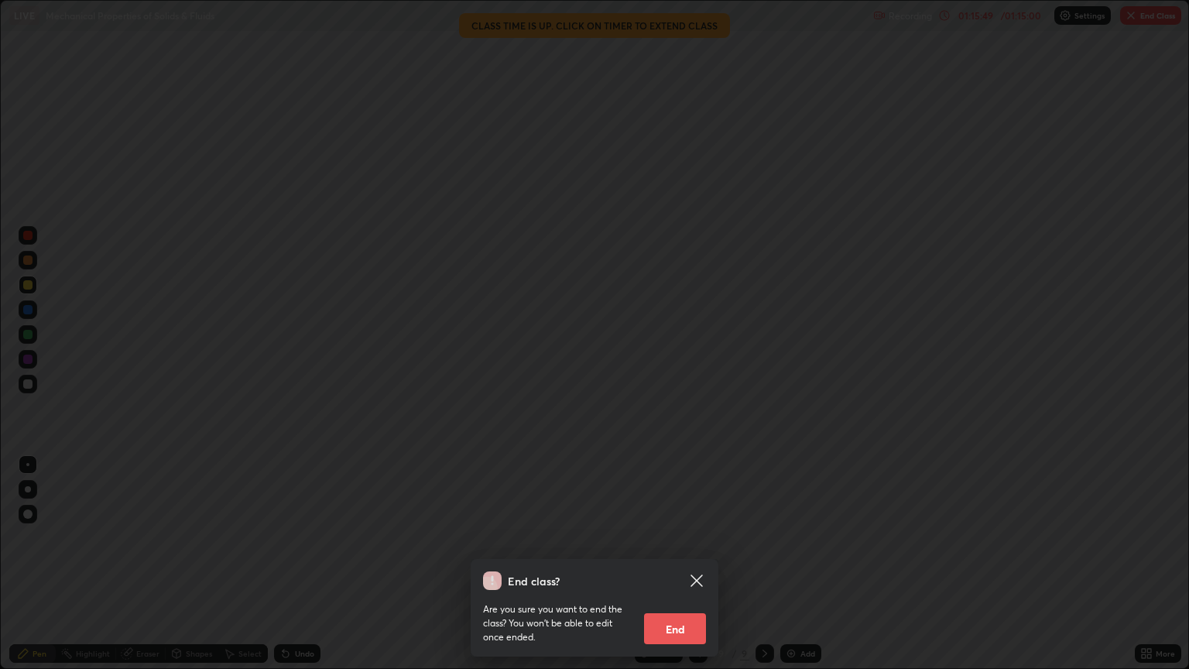
click at [678, 570] on button "End" at bounding box center [675, 628] width 62 height 31
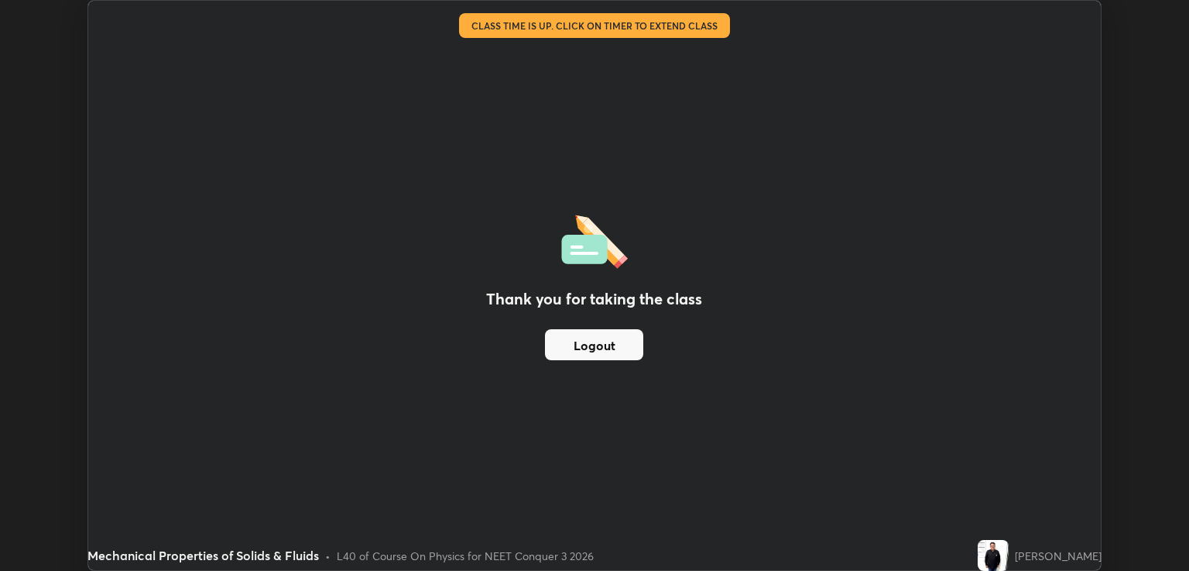
scroll to position [76868, 76250]
